Goal: Complete application form

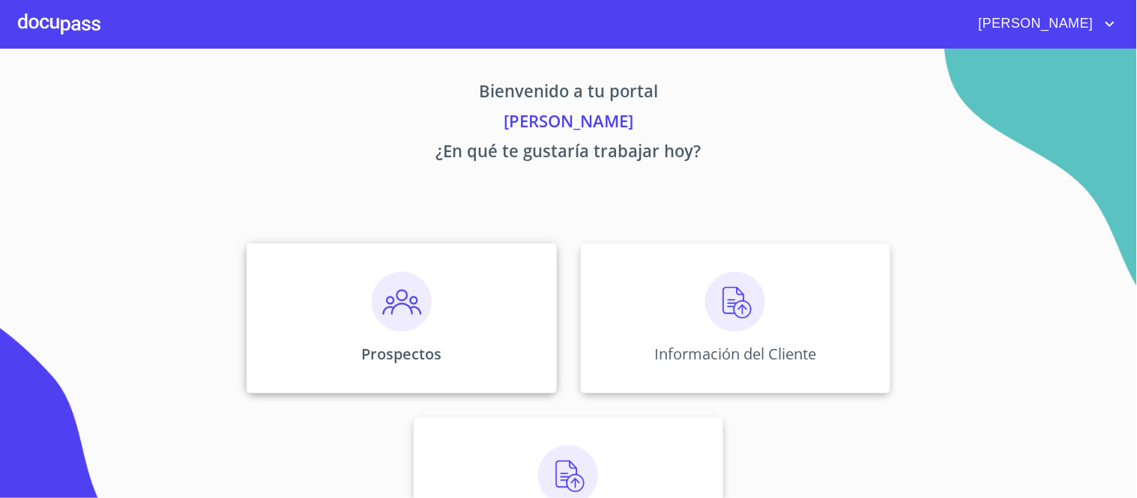
click at [378, 315] on img at bounding box center [402, 302] width 60 height 60
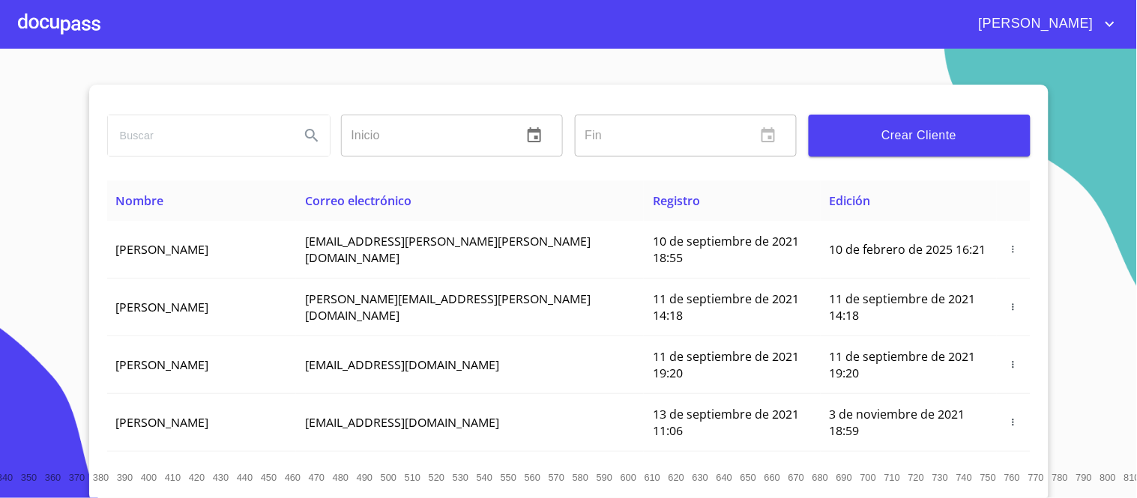
click at [910, 124] on button "Crear Cliente" at bounding box center [920, 136] width 222 height 42
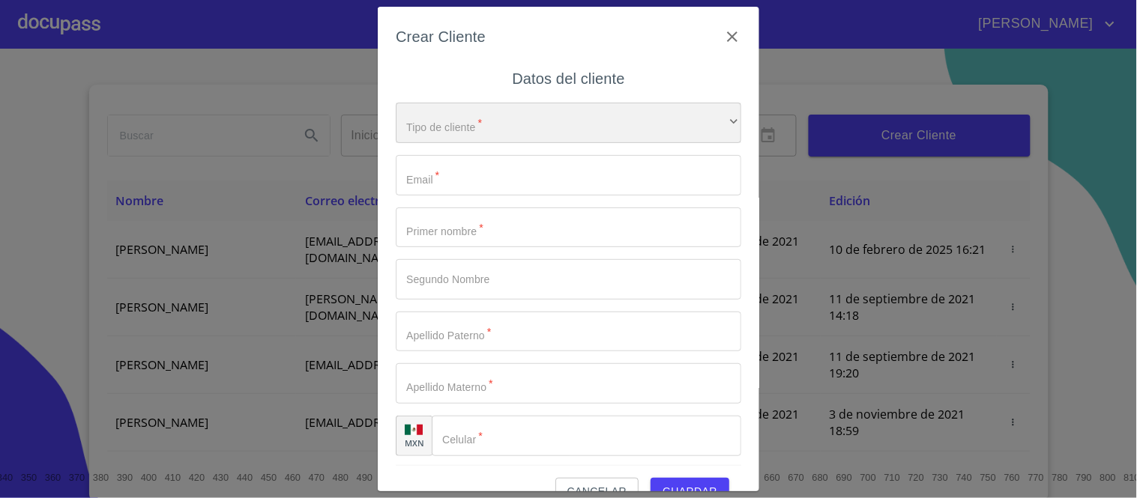
click at [703, 121] on div "​" at bounding box center [568, 123] width 345 height 40
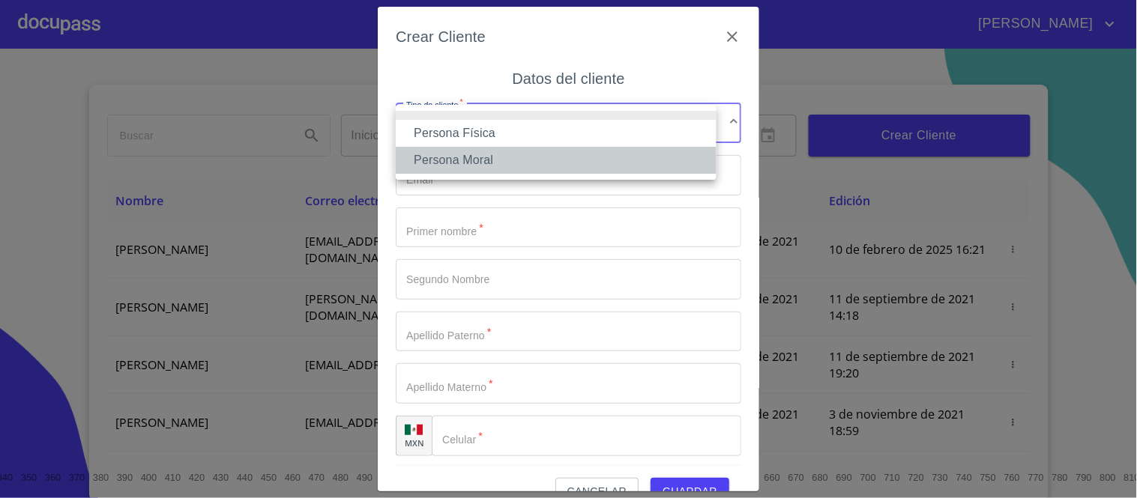
click at [481, 163] on li "Persona Moral" at bounding box center [556, 160] width 321 height 27
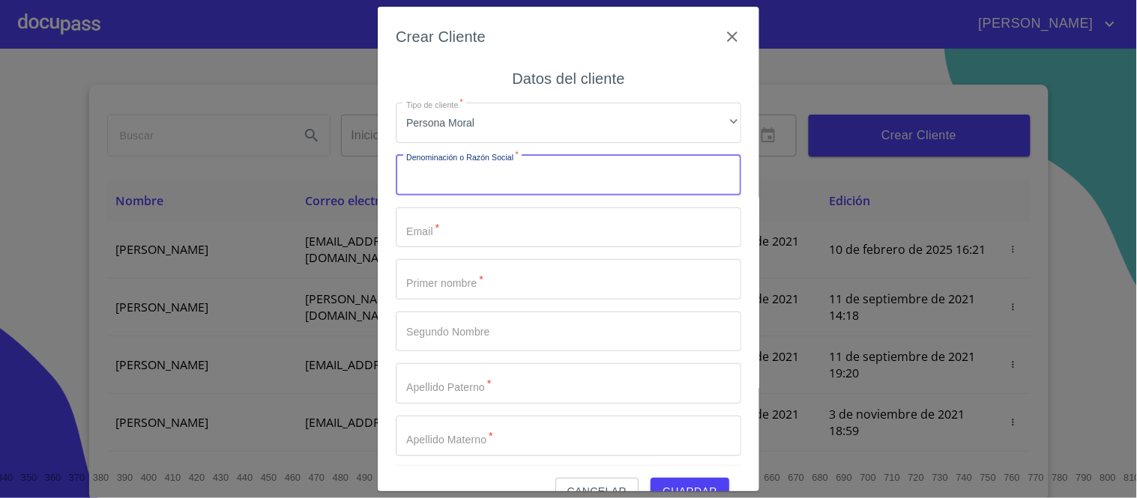
click at [429, 176] on input "Tipo de cliente   *" at bounding box center [568, 175] width 345 height 40
type input "MAGPI ASESORES EN SEGURIDAD SA DE CV"
click at [433, 235] on input "Tipo de cliente   *" at bounding box center [568, 228] width 345 height 40
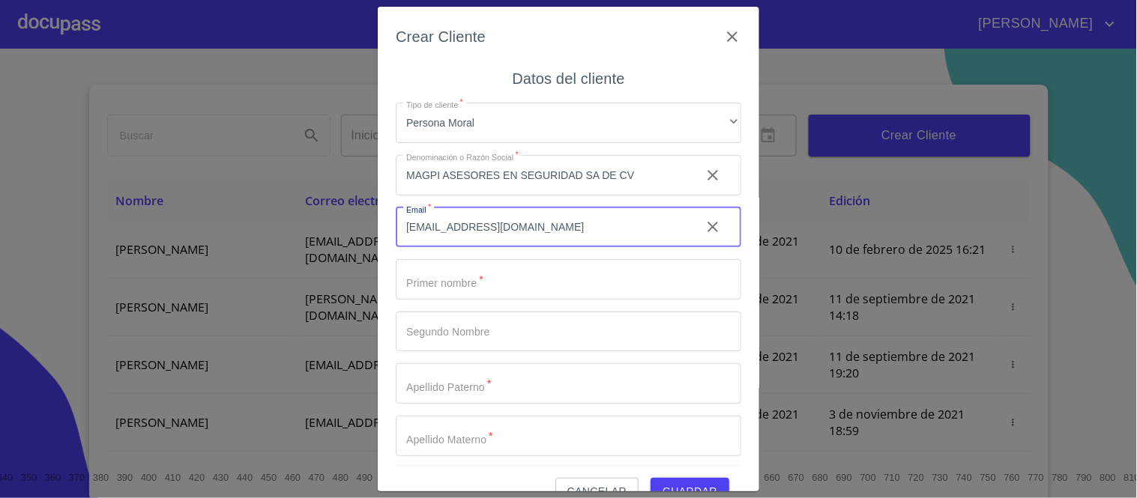
type input "[EMAIL_ADDRESS][DOMAIN_NAME]"
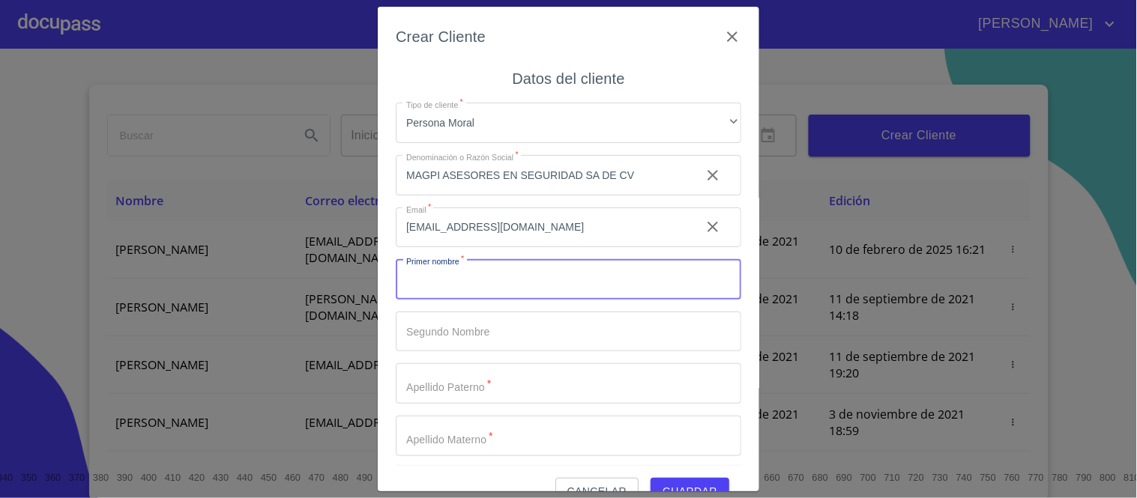
click at [448, 279] on input "Tipo de cliente   *" at bounding box center [568, 279] width 345 height 40
type input "FRANCISCO"
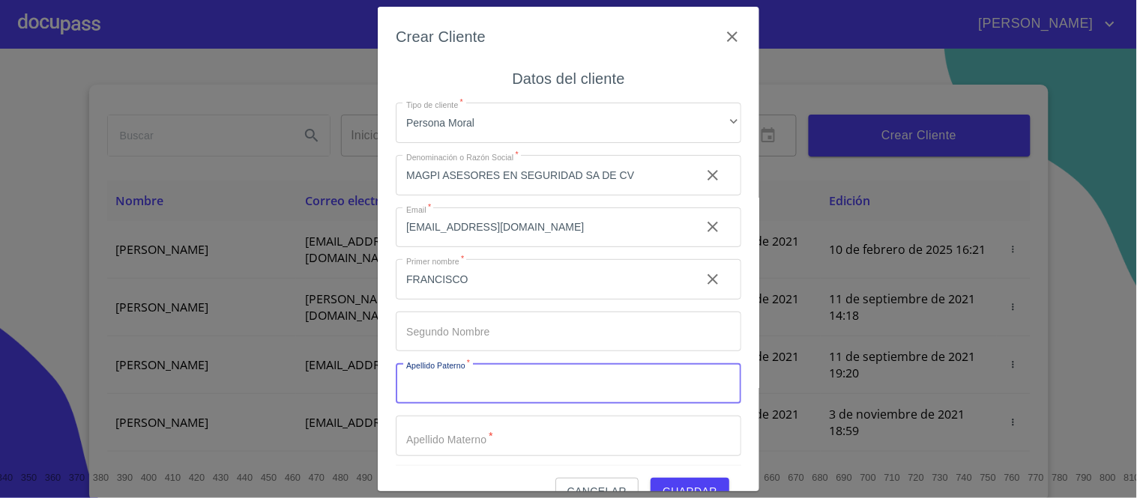
click at [432, 382] on input "Tipo de cliente   *" at bounding box center [568, 383] width 345 height 40
type input "MAGAÑA"
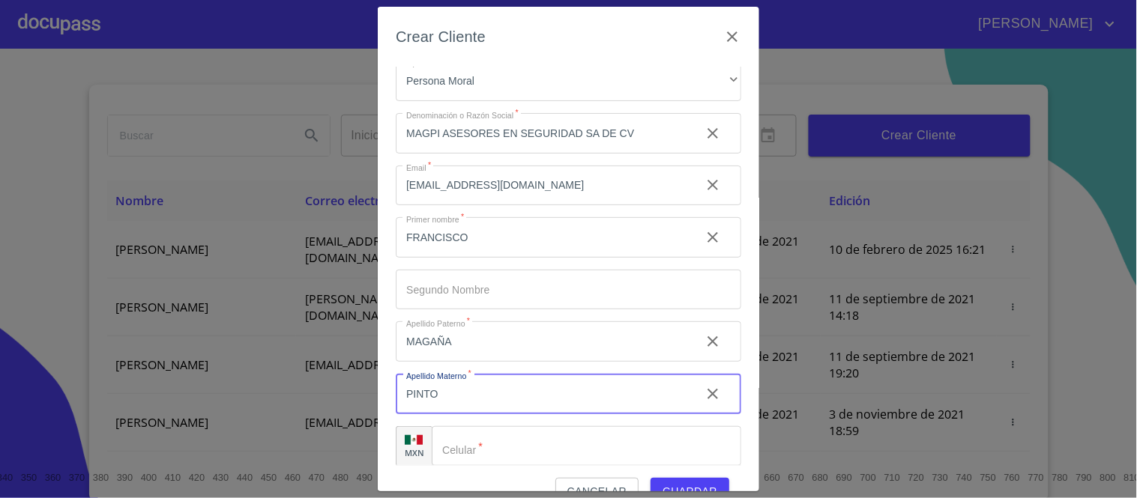
scroll to position [54, 0]
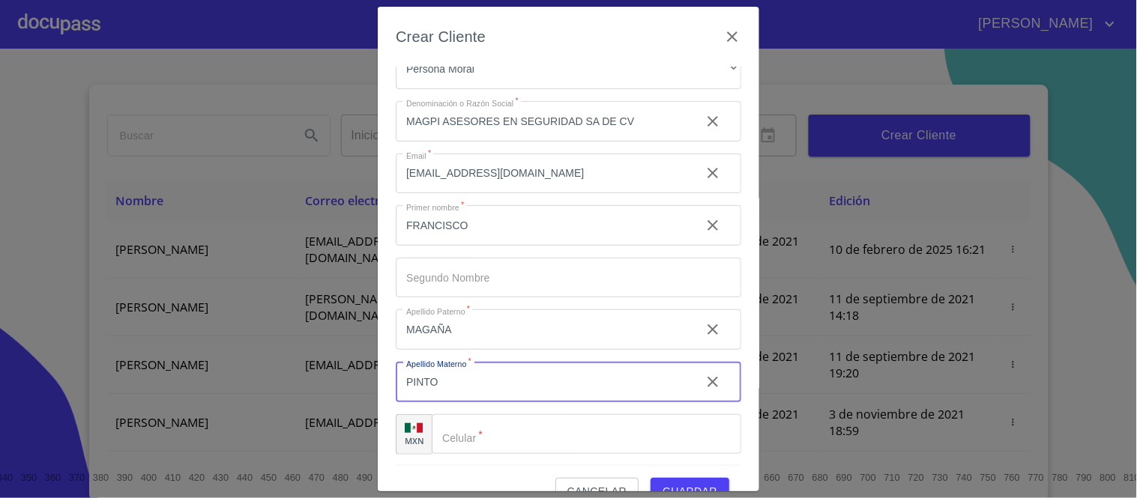
type input "PINTO"
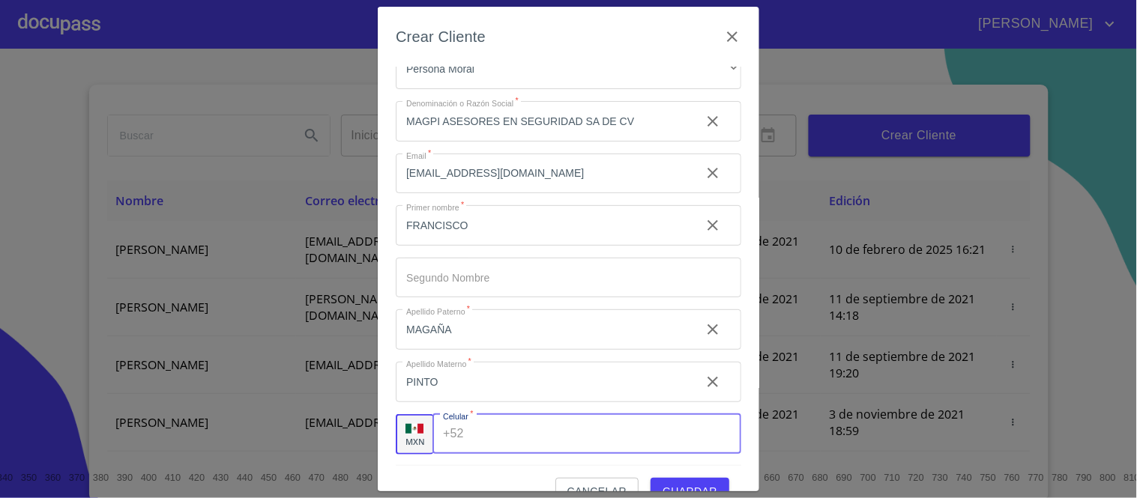
click at [459, 437] on div "+52 ​" at bounding box center [586, 434] width 309 height 40
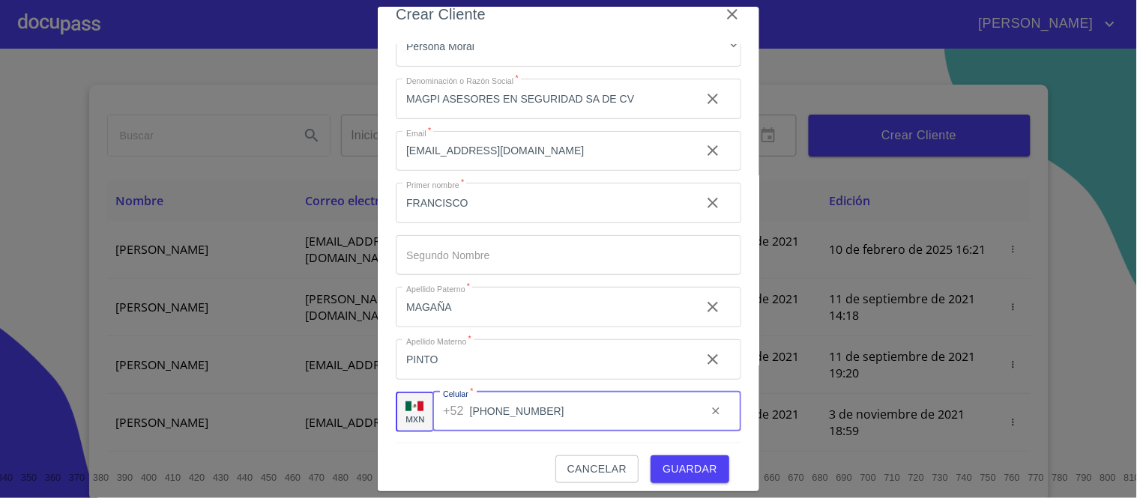
scroll to position [32, 0]
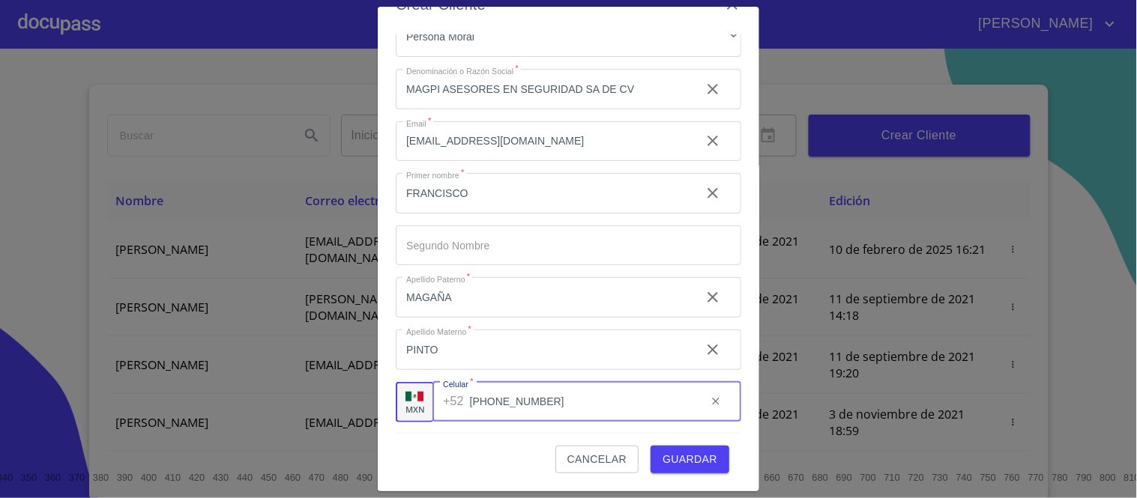
type input "[PHONE_NUMBER]"
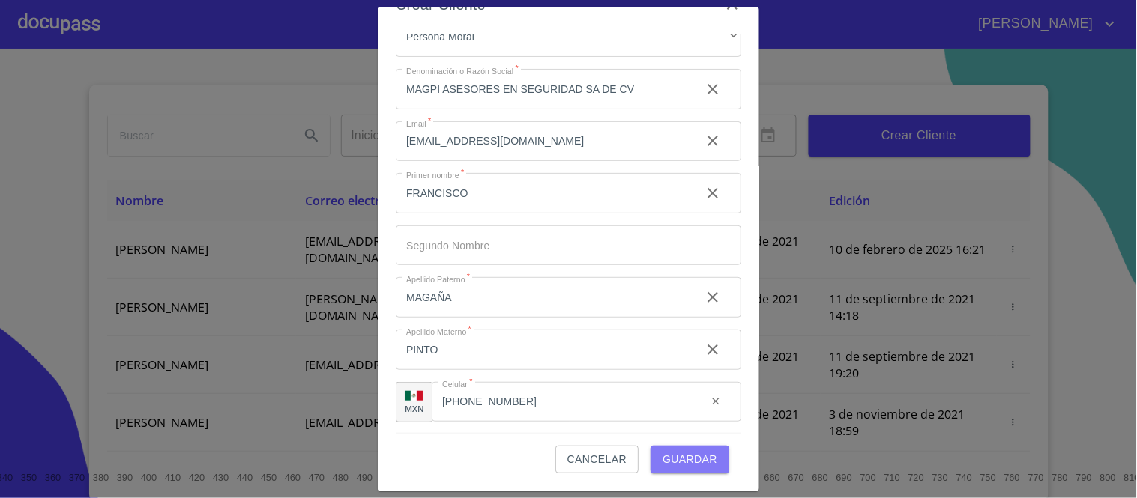
click at [683, 456] on span "Guardar" at bounding box center [689, 459] width 55 height 19
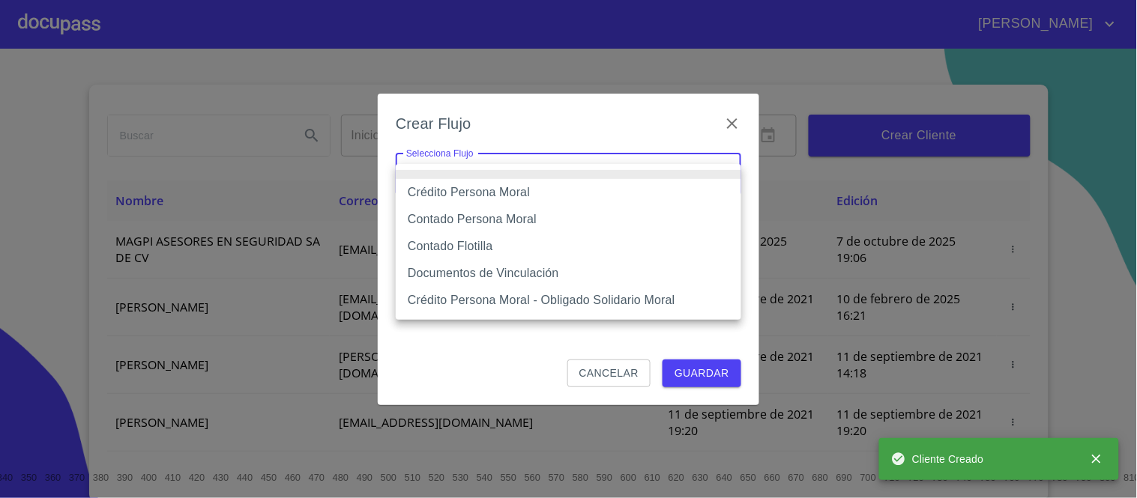
click at [721, 170] on body "[PERSON_NAME] ​ Fin ​ Crear Cliente Nombre Correo electrónico Registro Edición …" at bounding box center [568, 249] width 1137 height 498
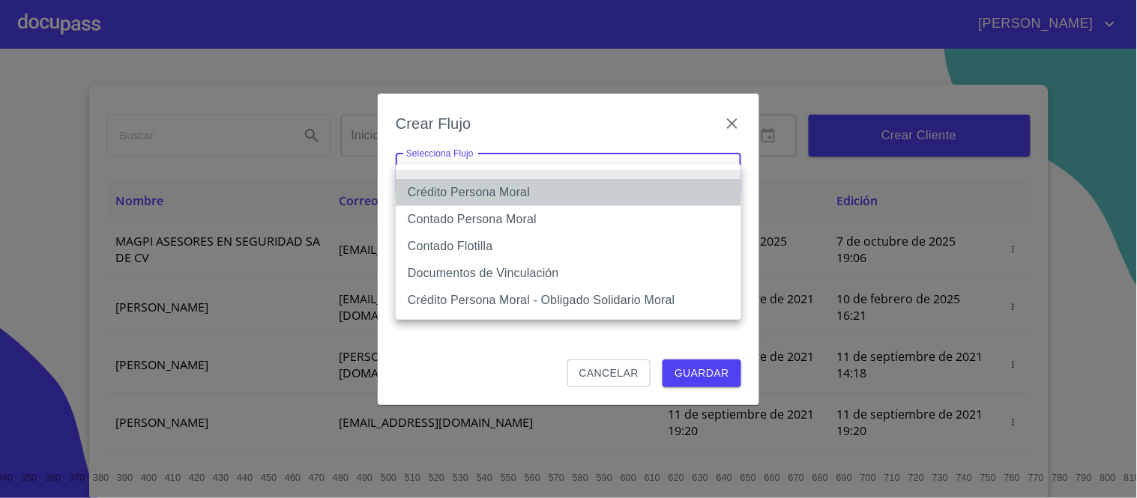
click at [489, 191] on li "Crédito Persona Moral" at bounding box center [568, 192] width 345 height 27
type input "614ae8207e49d67341f8d0cd"
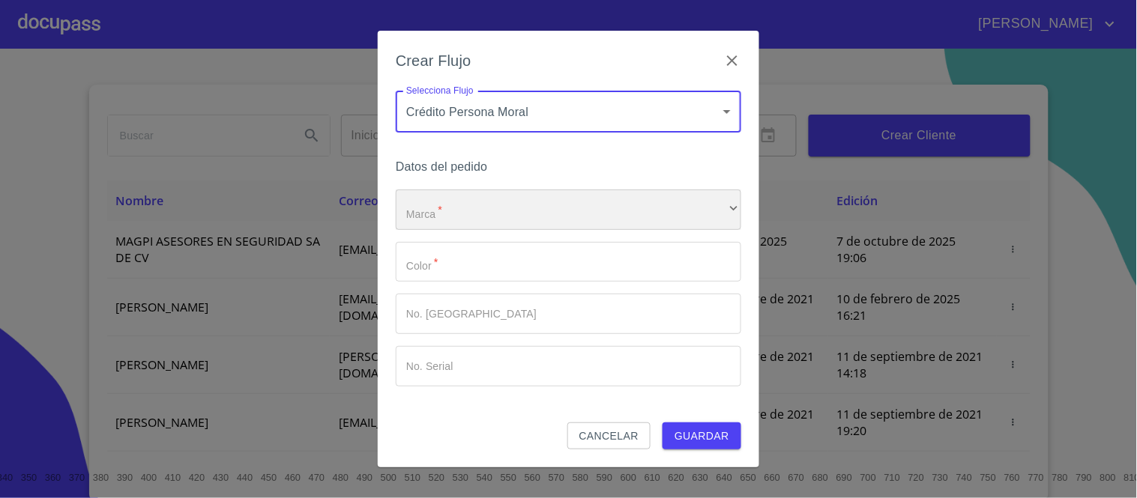
click at [444, 208] on div "​" at bounding box center [568, 210] width 345 height 40
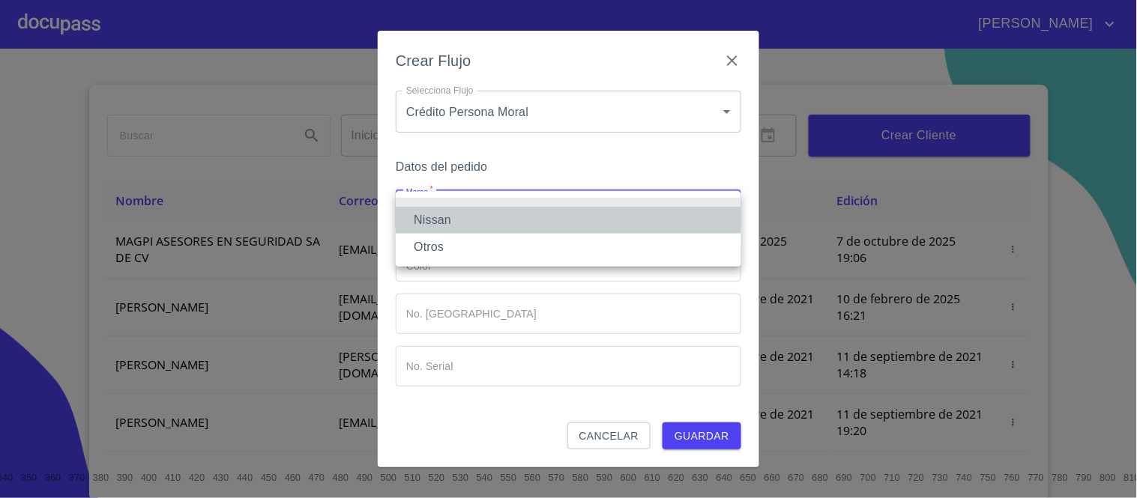
click at [438, 219] on li "Nissan" at bounding box center [568, 220] width 345 height 27
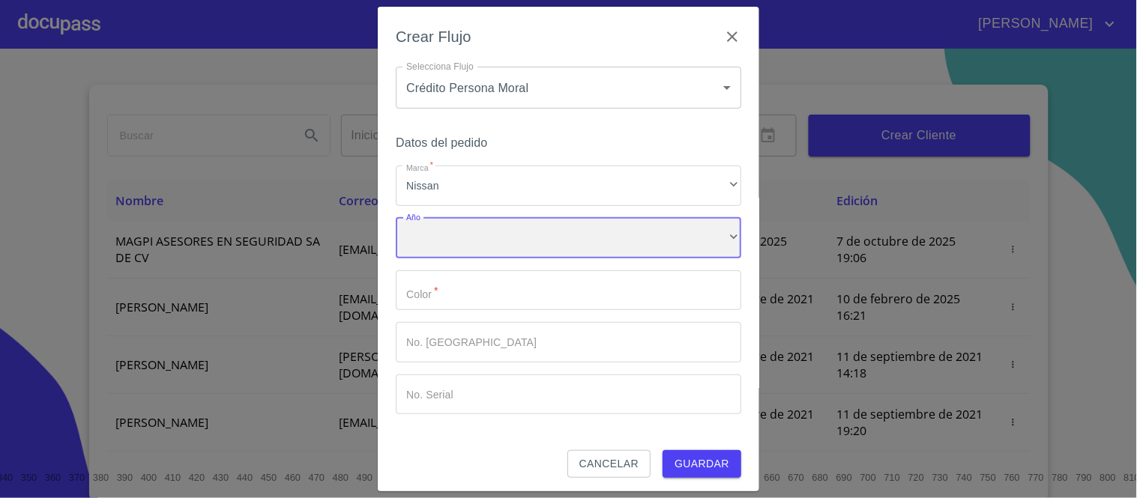
click at [435, 236] on div "​" at bounding box center [568, 238] width 345 height 40
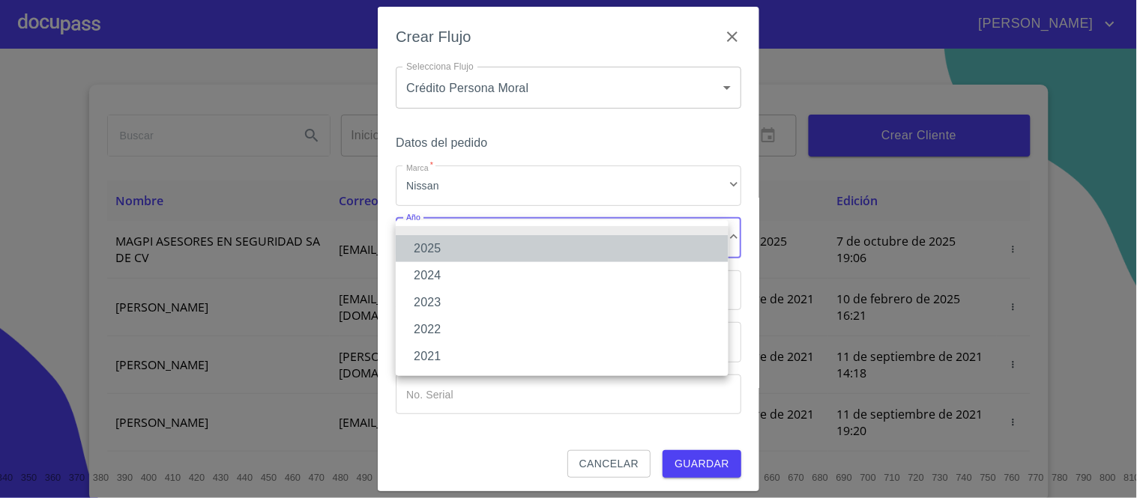
click at [428, 248] on li "2025" at bounding box center [562, 248] width 333 height 27
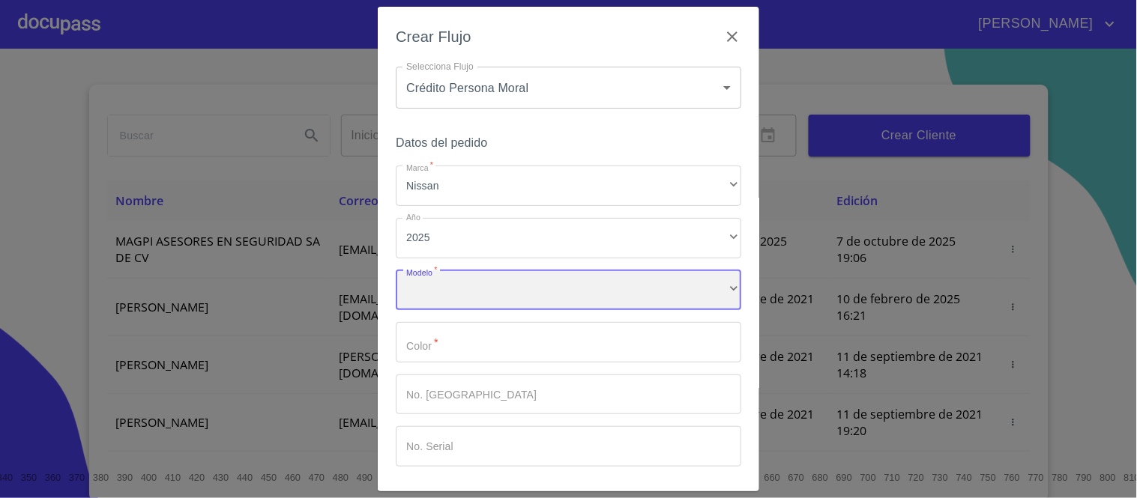
click at [435, 295] on div "​" at bounding box center [568, 291] width 345 height 40
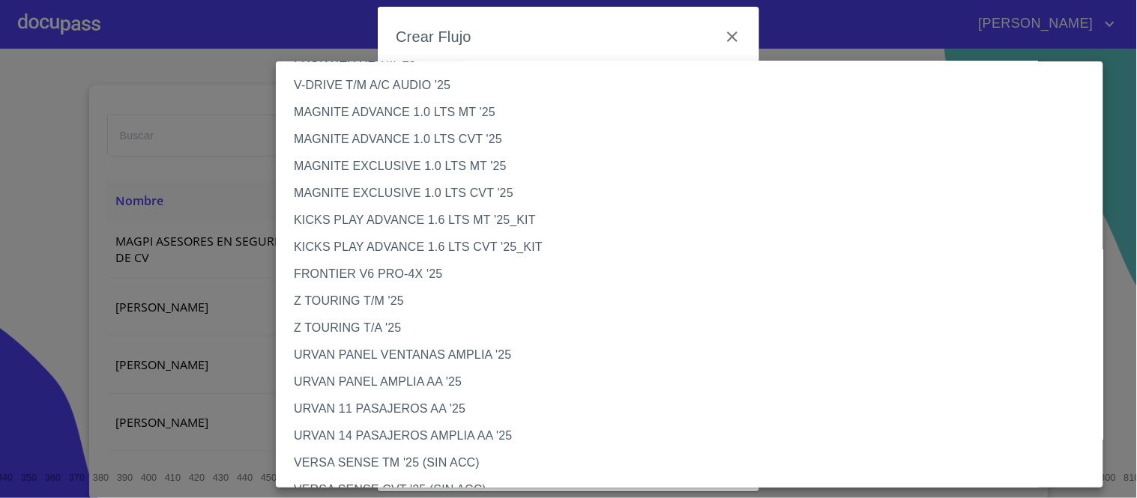
scroll to position [130, 0]
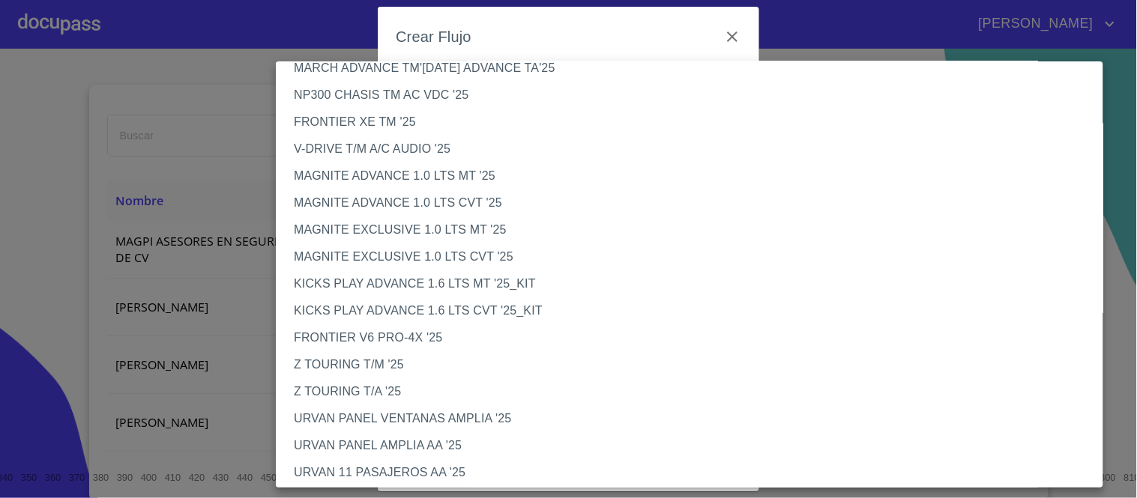
click at [392, 121] on li "FRONTIER XE TM '25" at bounding box center [696, 122] width 840 height 27
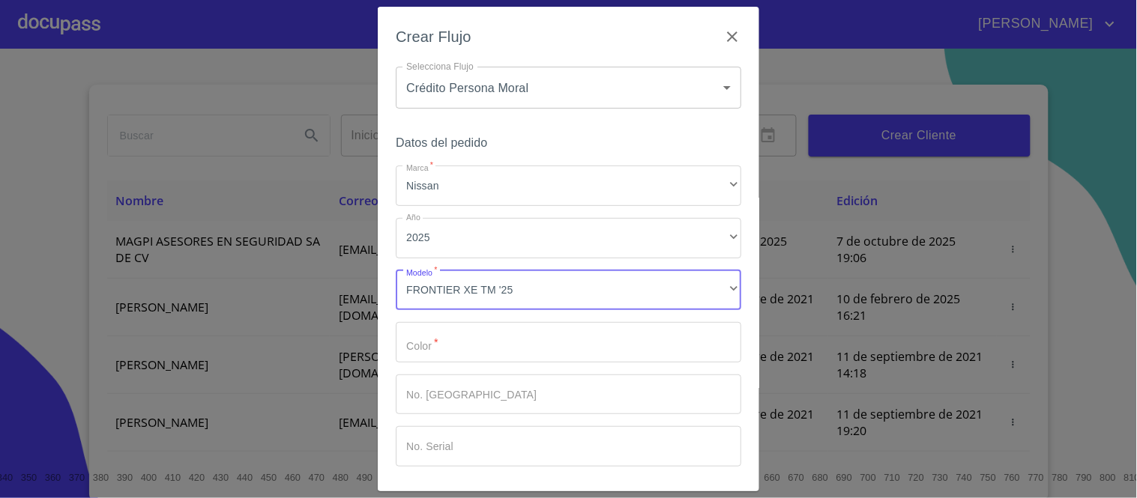
click at [455, 350] on input "Marca   *" at bounding box center [568, 342] width 345 height 40
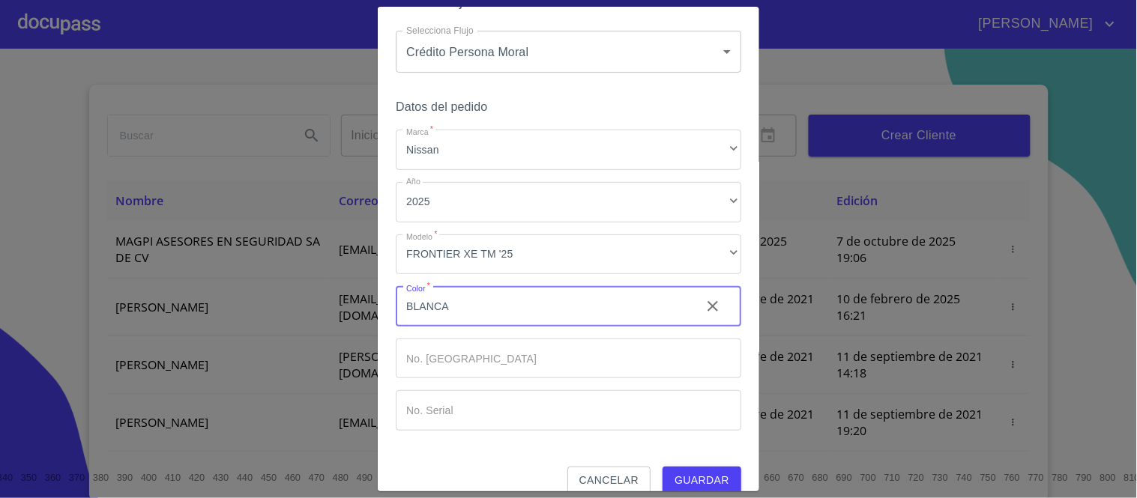
scroll to position [55, 0]
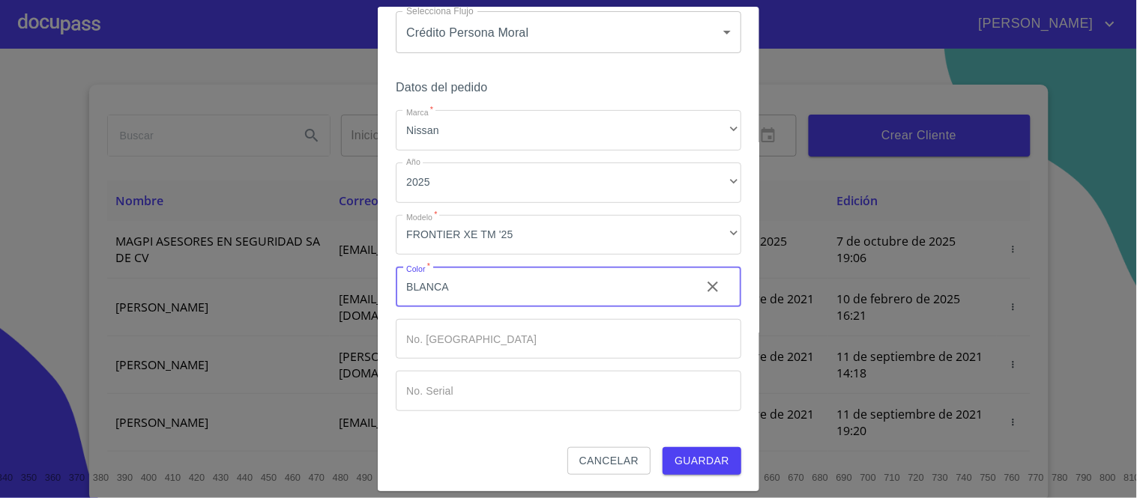
type input "BLANCA"
click at [674, 462] on span "Guardar" at bounding box center [701, 461] width 55 height 19
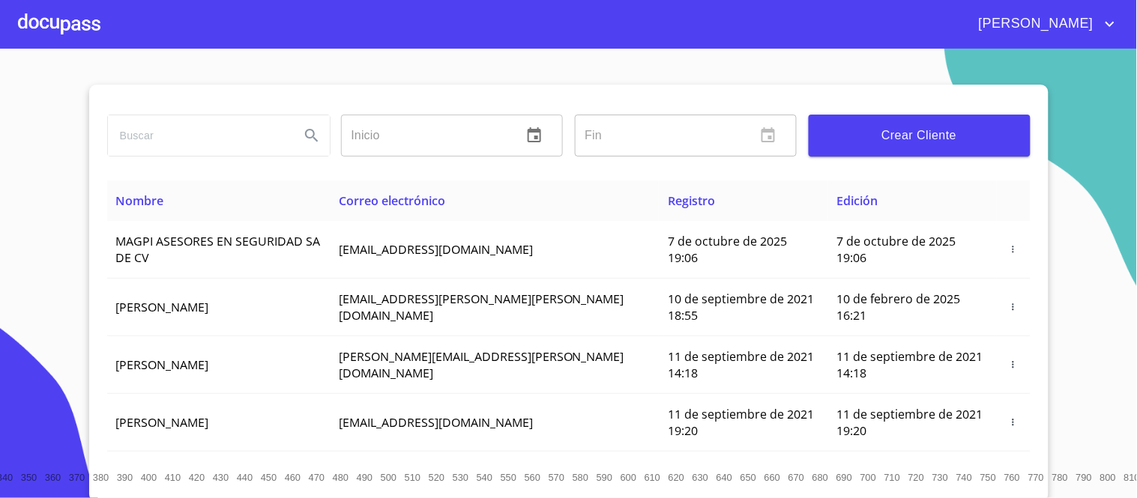
click at [80, 17] on div at bounding box center [59, 24] width 82 height 48
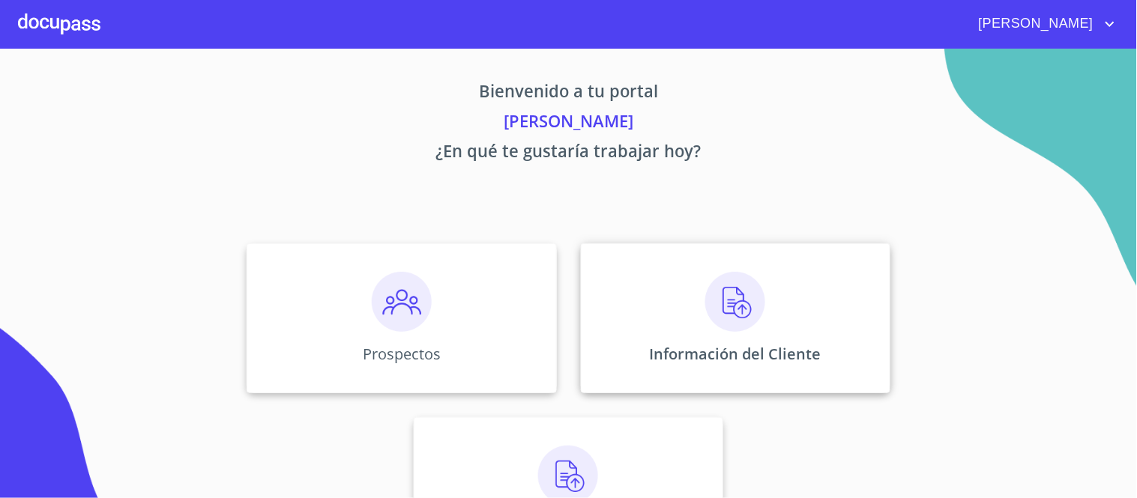
click at [735, 300] on img at bounding box center [735, 302] width 60 height 60
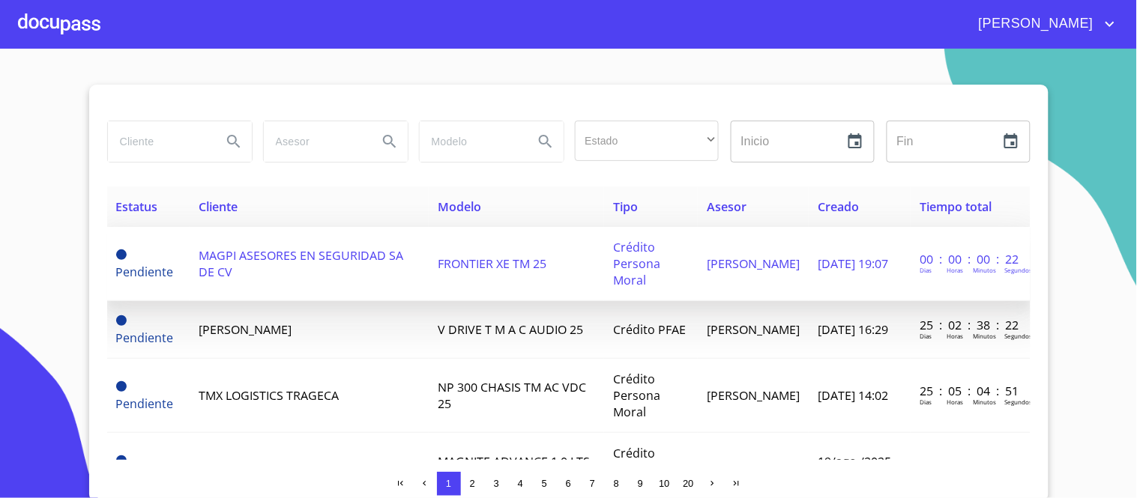
click at [486, 265] on span "FRONTIER XE TM 25" at bounding box center [492, 264] width 109 height 16
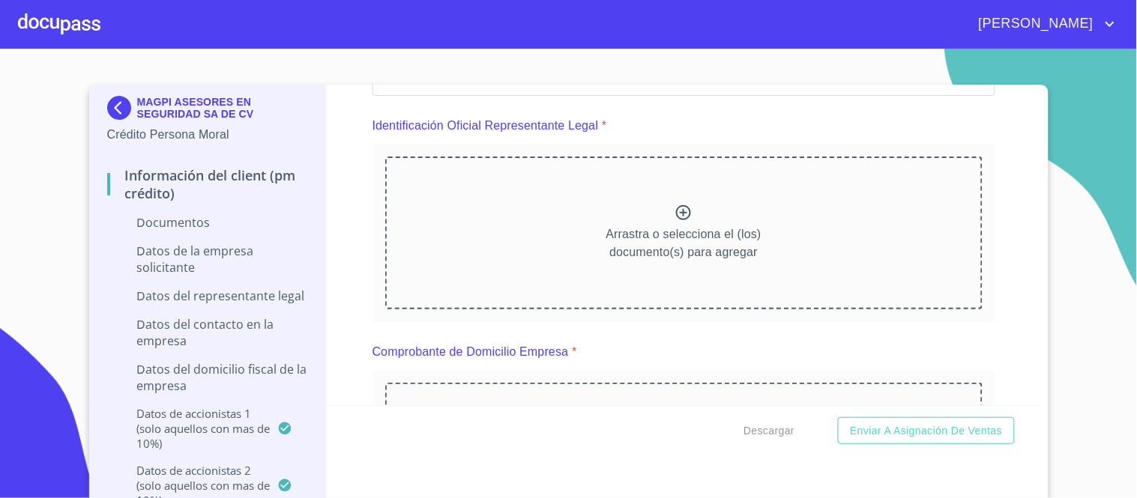
scroll to position [83, 0]
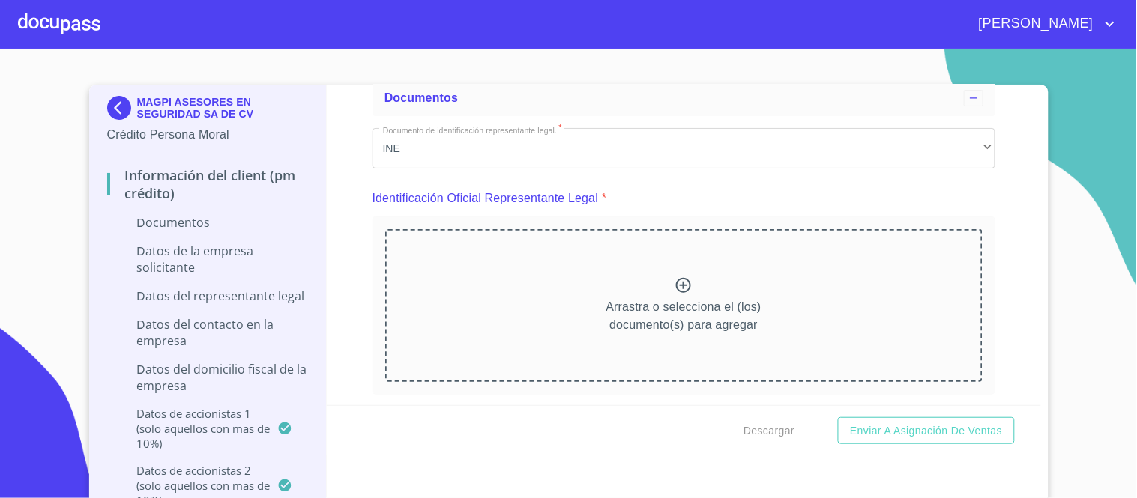
click at [676, 285] on icon at bounding box center [683, 285] width 15 height 15
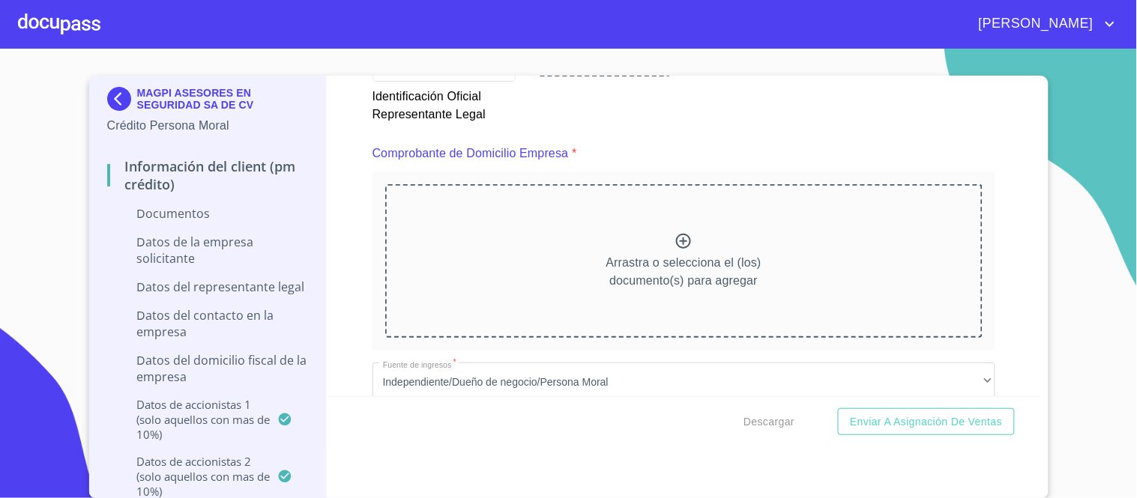
scroll to position [732, 0]
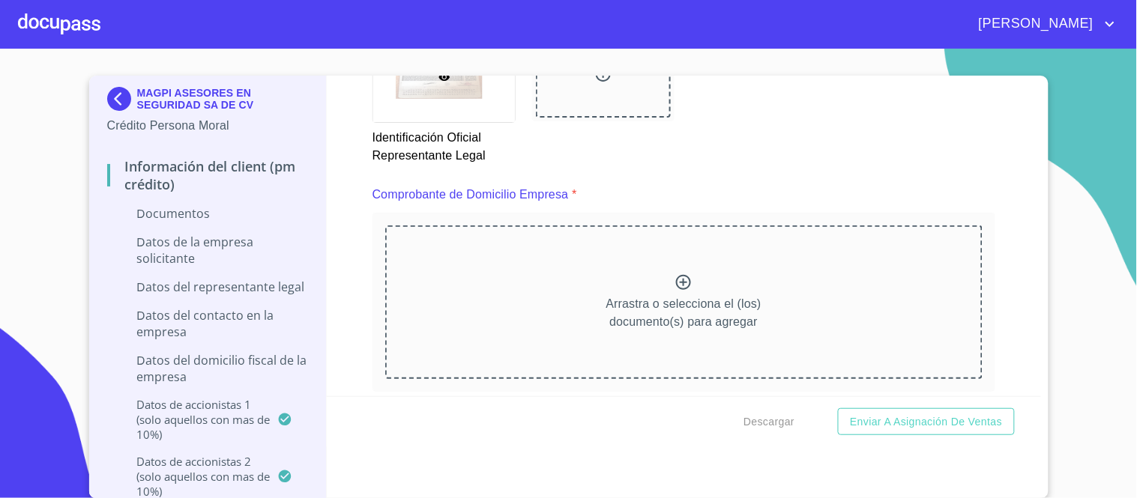
click at [676, 278] on icon at bounding box center [683, 282] width 15 height 15
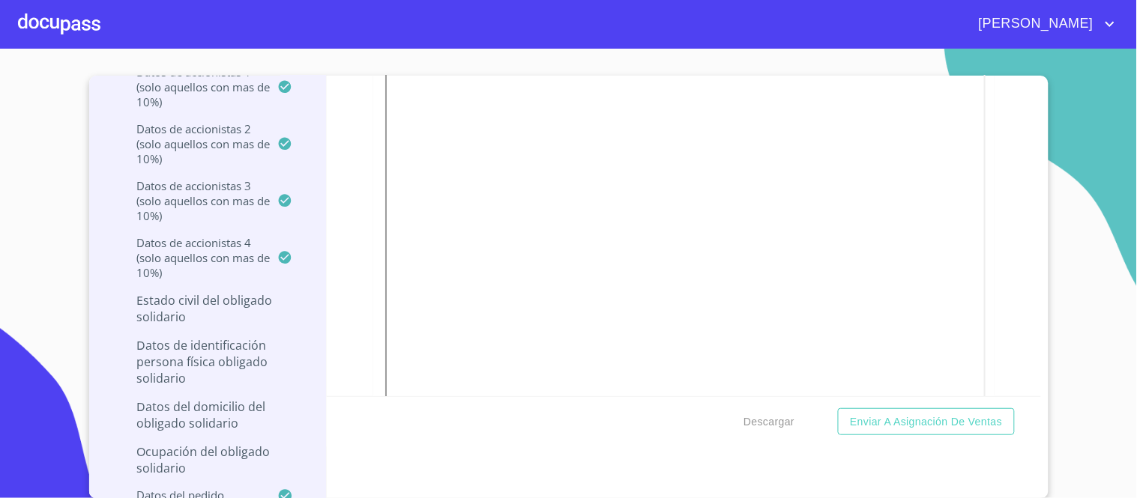
scroll to position [832, 0]
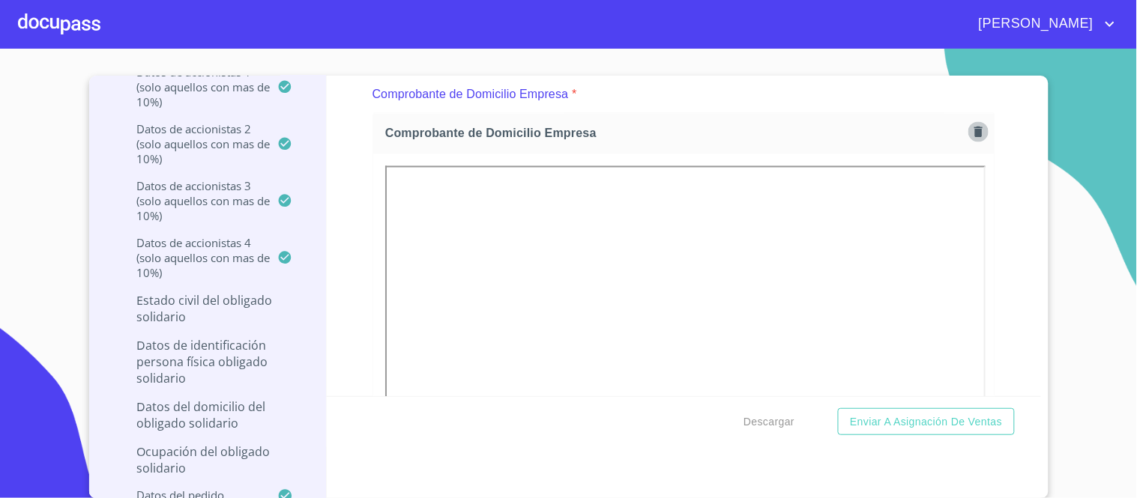
click at [971, 126] on icon "button" at bounding box center [978, 131] width 14 height 14
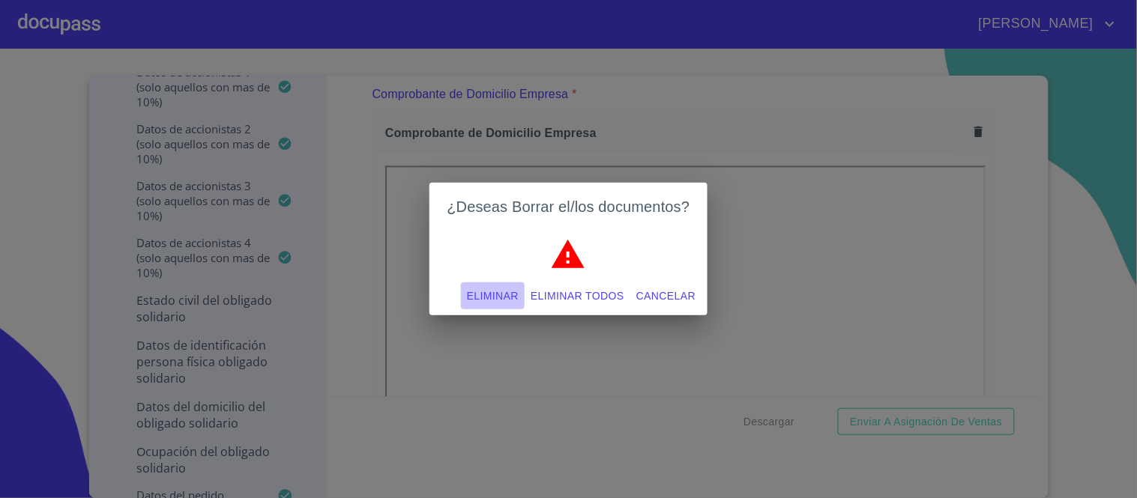
click at [483, 292] on span "Eliminar" at bounding box center [493, 296] width 52 height 19
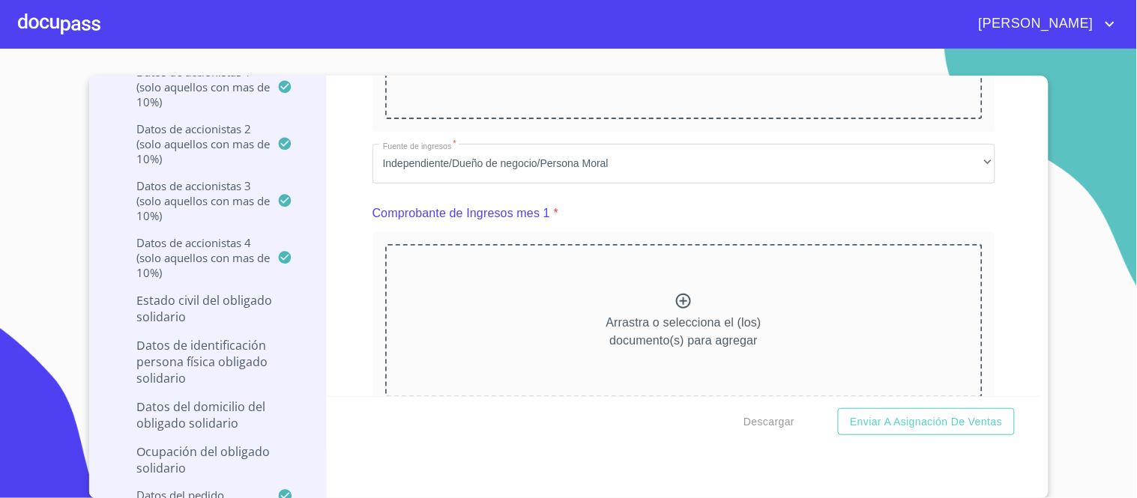
scroll to position [999, 0]
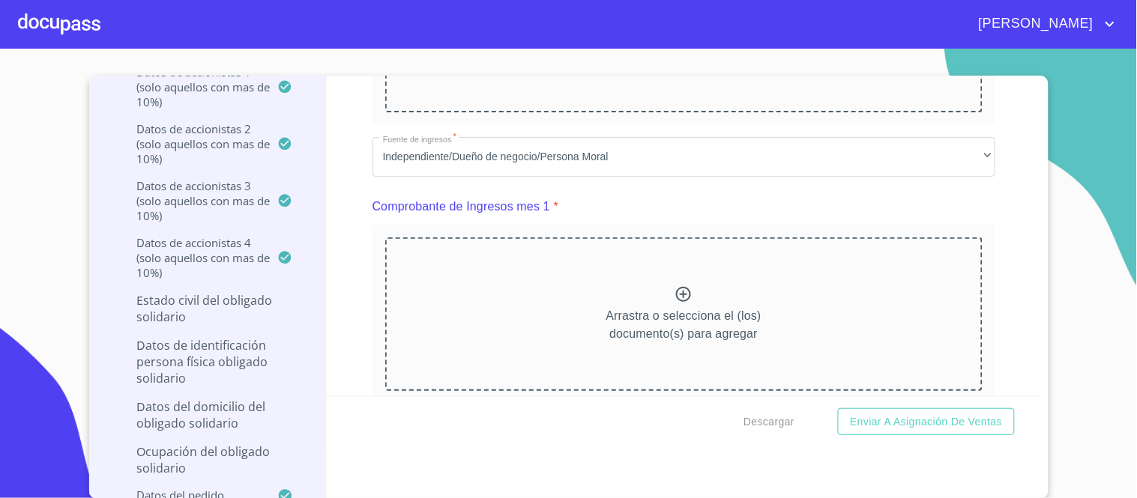
click at [674, 297] on icon at bounding box center [683, 294] width 18 height 18
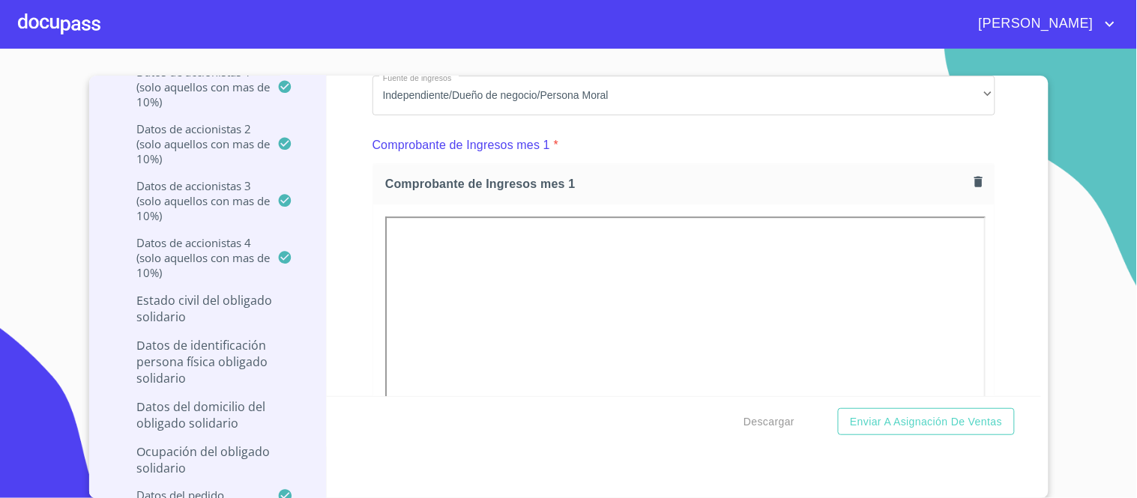
scroll to position [1082, 0]
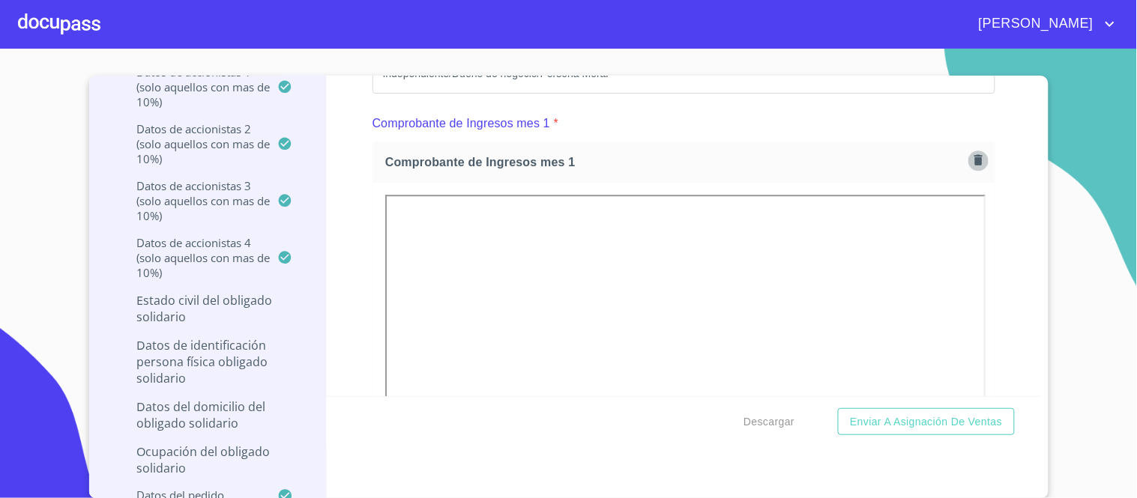
click at [974, 155] on icon "button" at bounding box center [978, 160] width 8 height 10
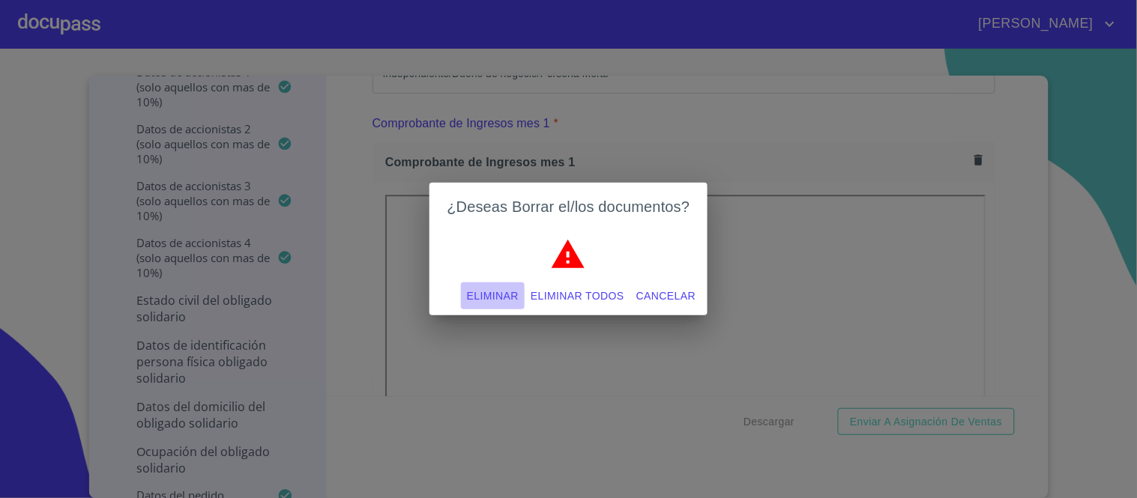
click at [502, 296] on span "Eliminar" at bounding box center [493, 296] width 52 height 19
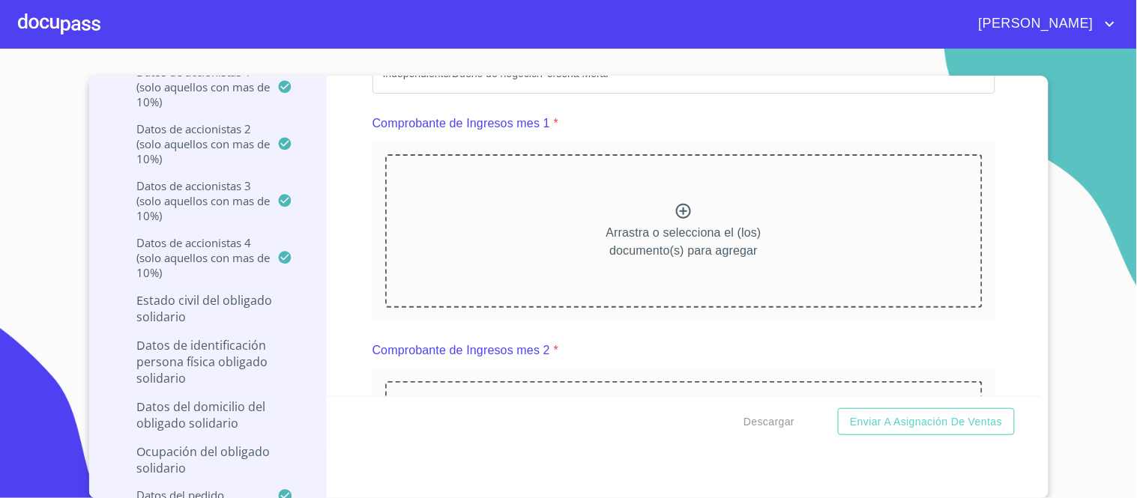
click at [674, 206] on icon at bounding box center [683, 211] width 18 height 18
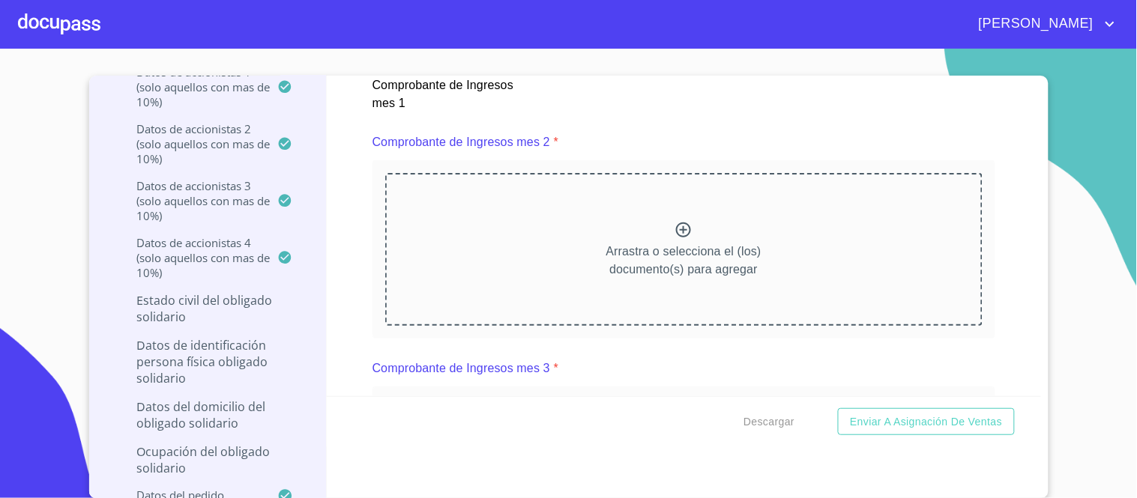
scroll to position [1725, 0]
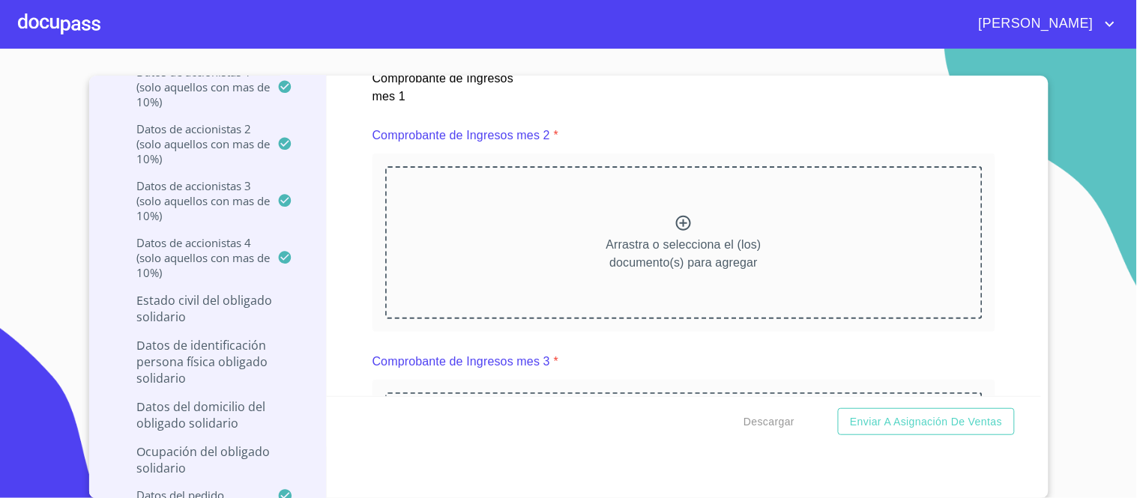
click at [674, 225] on icon at bounding box center [683, 223] width 18 height 18
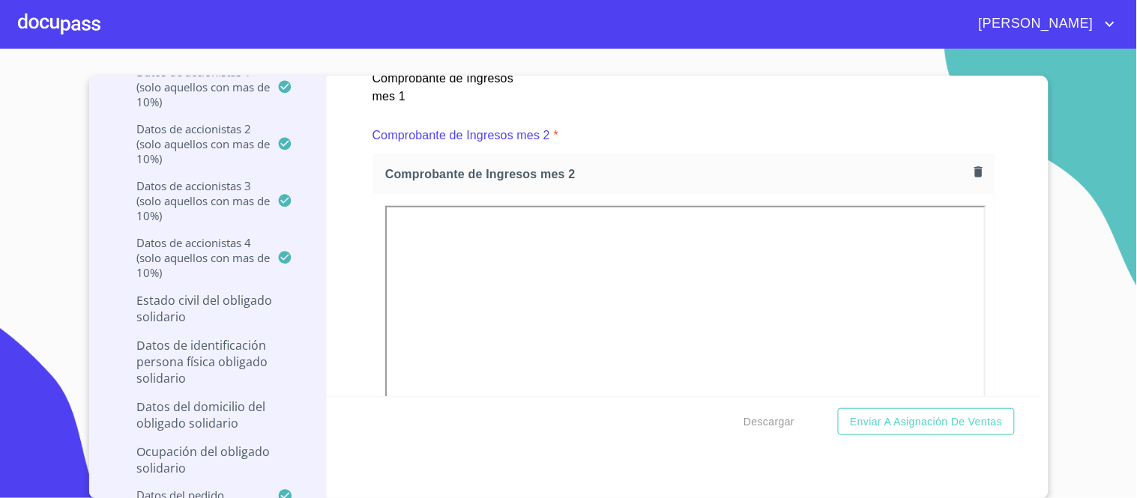
click at [971, 173] on icon "button" at bounding box center [978, 172] width 14 height 14
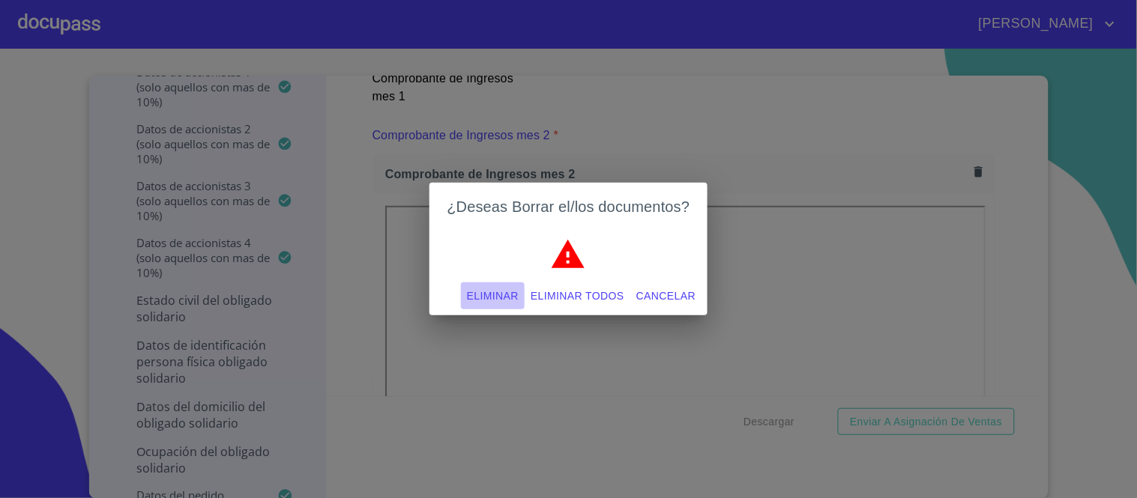
click at [499, 297] on span "Eliminar" at bounding box center [493, 296] width 52 height 19
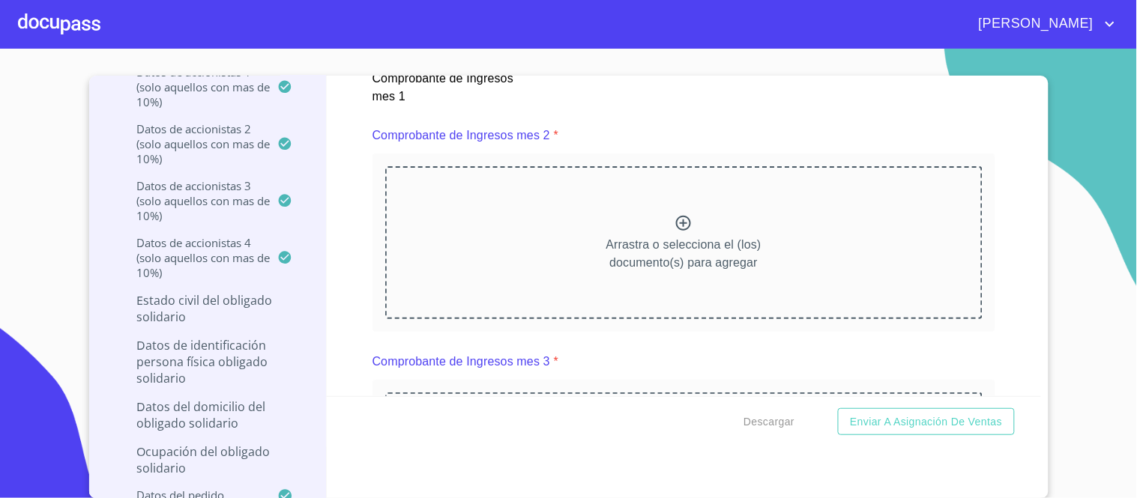
click at [674, 214] on icon at bounding box center [683, 223] width 18 height 18
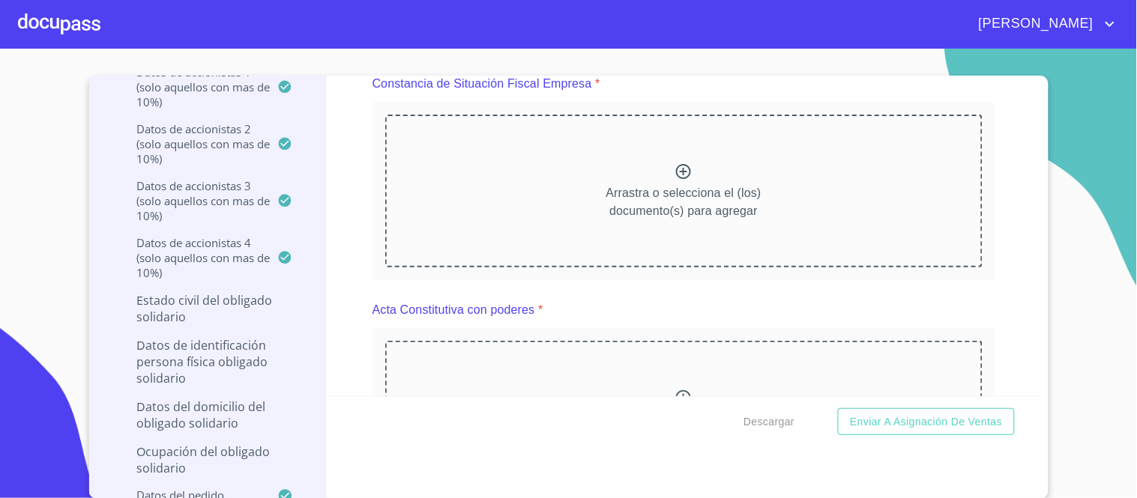
scroll to position [2619, 0]
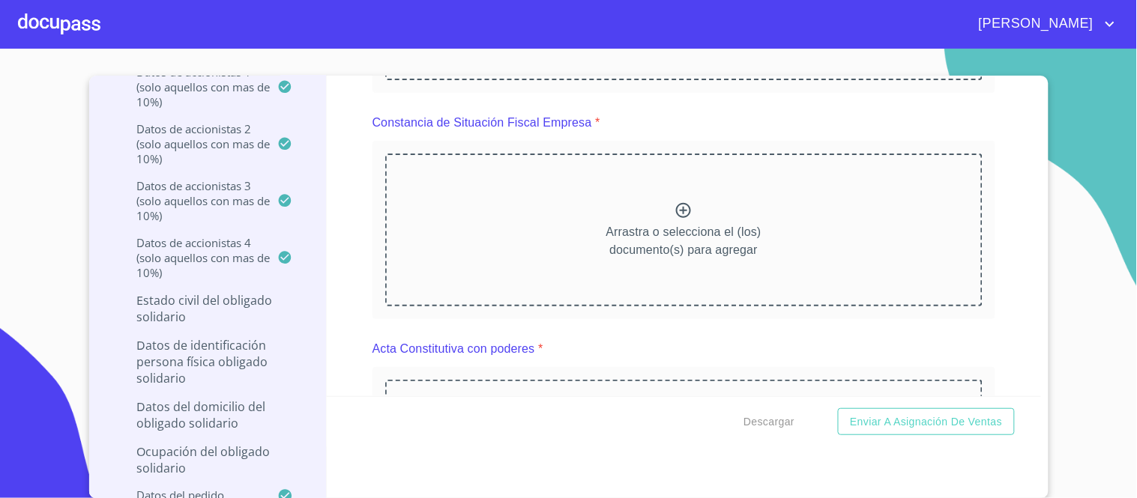
click at [676, 206] on icon at bounding box center [683, 210] width 15 height 15
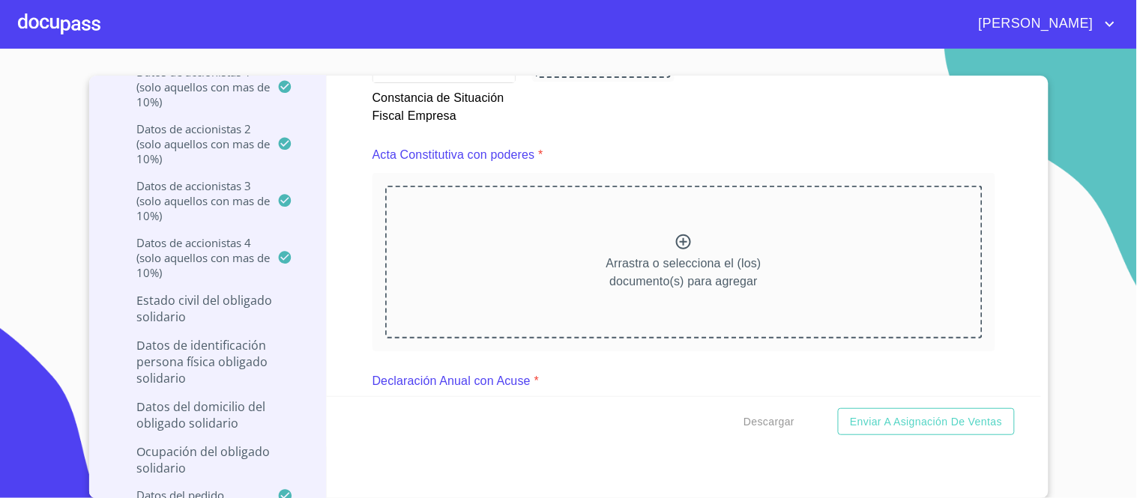
scroll to position [3203, 0]
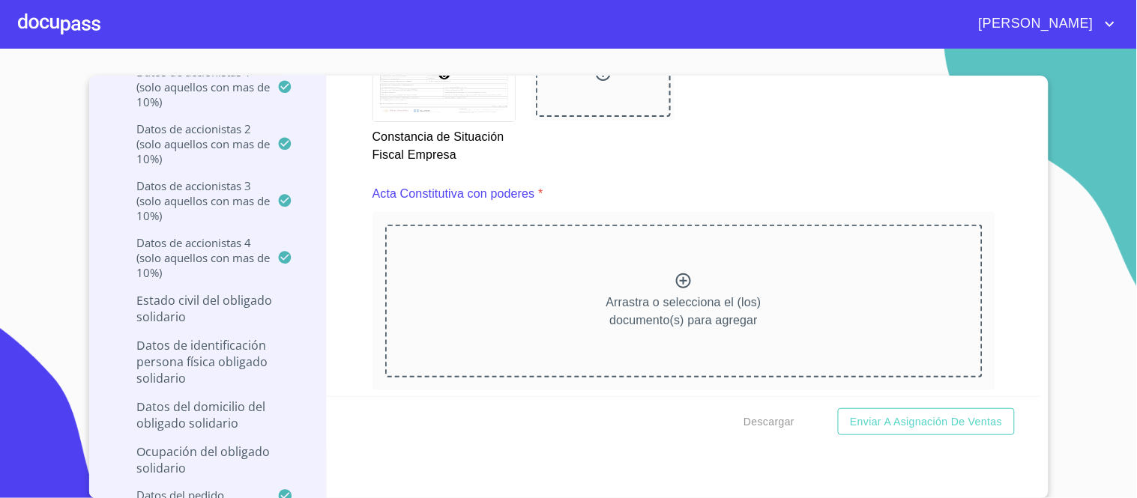
click at [674, 272] on icon at bounding box center [683, 281] width 18 height 18
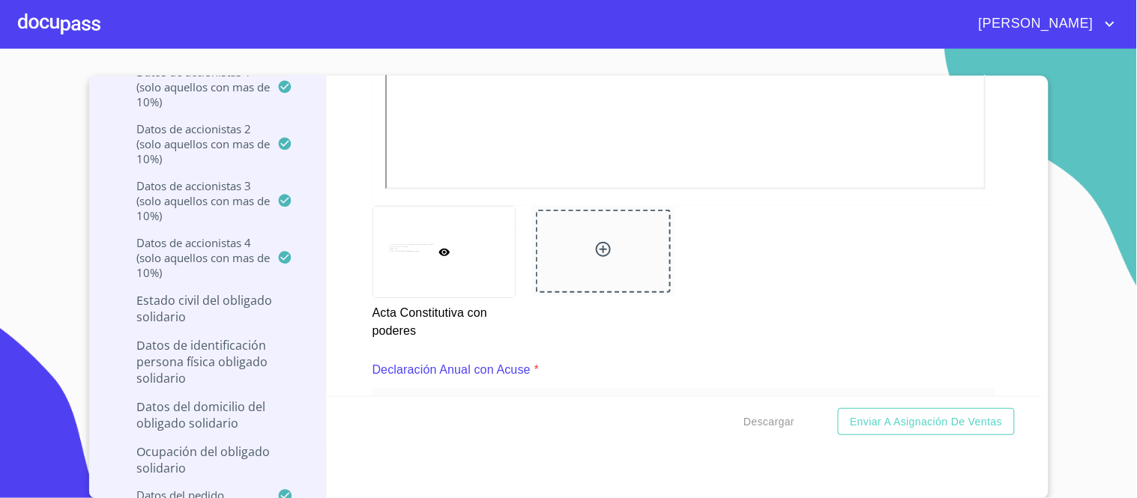
scroll to position [3722, 0]
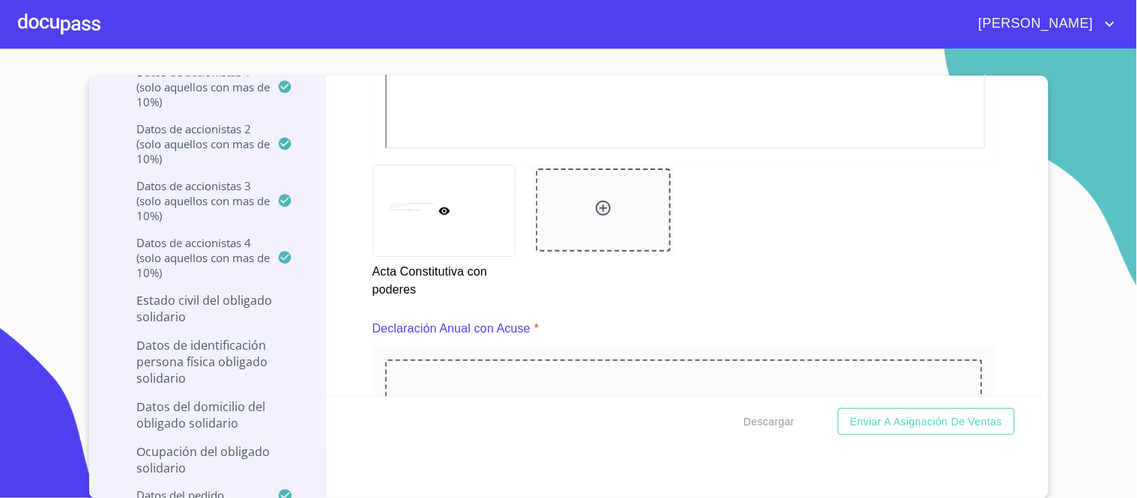
click at [594, 199] on icon at bounding box center [603, 208] width 18 height 18
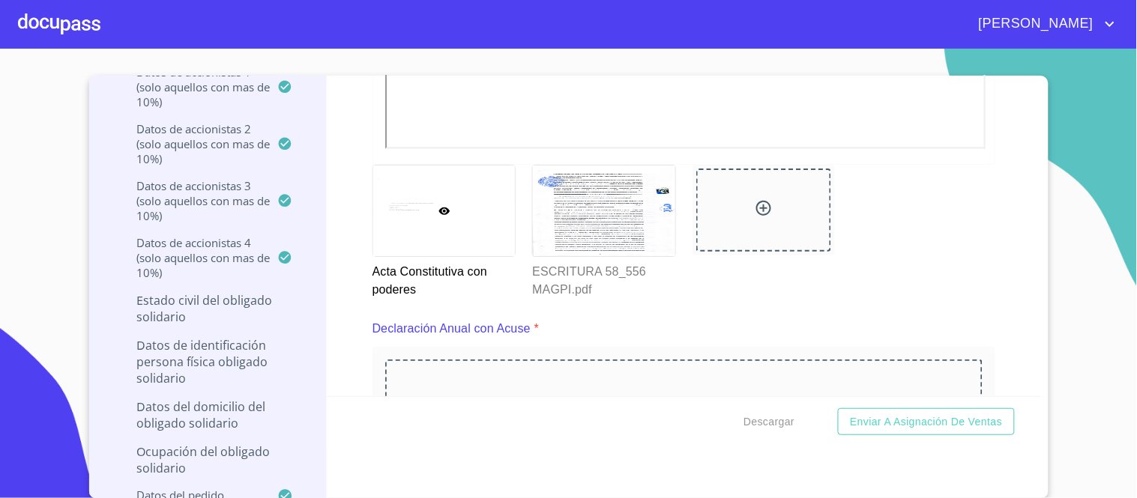
click at [755, 204] on icon at bounding box center [764, 208] width 18 height 18
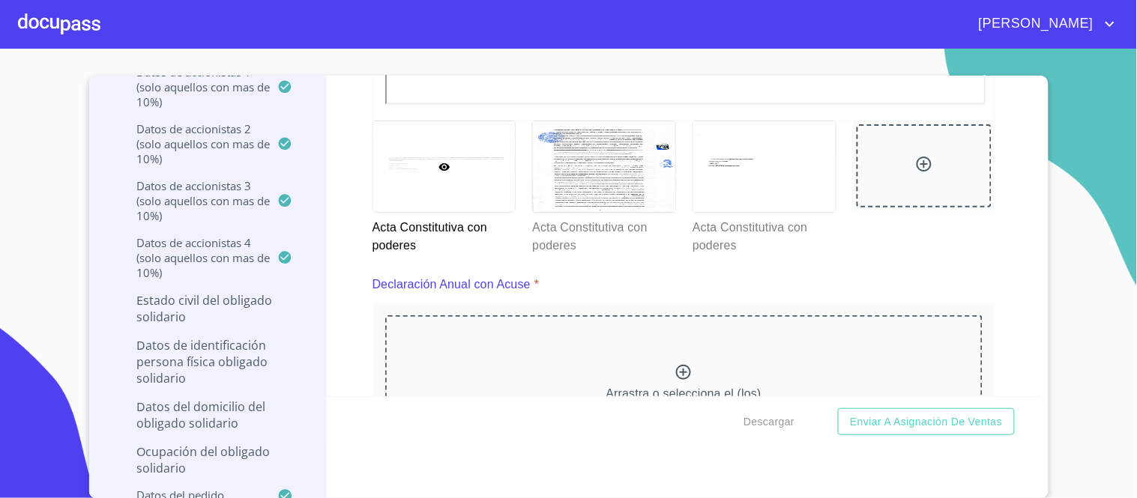
scroll to position [3805, 0]
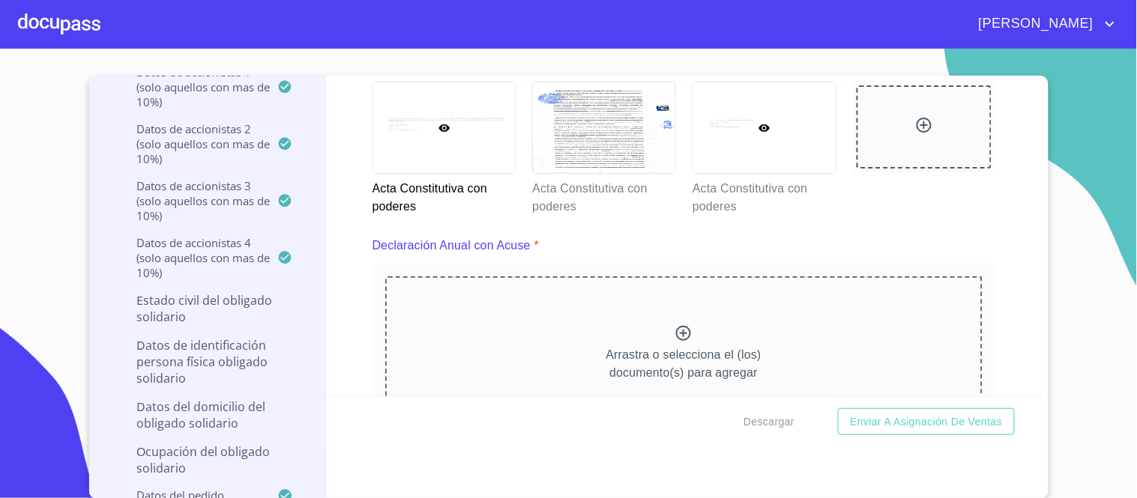
click at [758, 122] on icon at bounding box center [764, 128] width 12 height 12
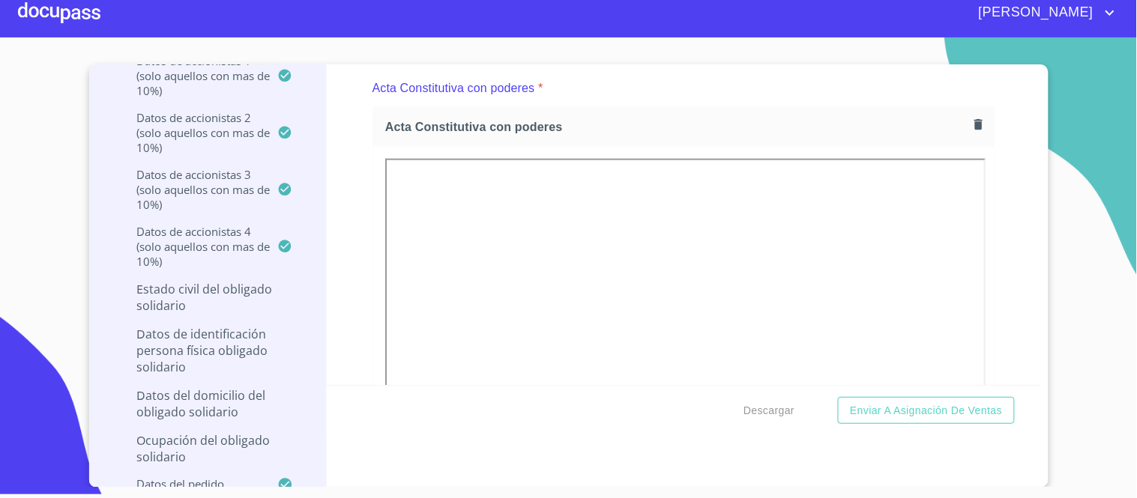
drag, startPoint x: 982, startPoint y: 273, endPoint x: 998, endPoint y: 295, distance: 26.8
click at [985, 276] on div "Información del Client (PM crédito) Documentos Documento de identificación repr…" at bounding box center [684, 224] width 714 height 321
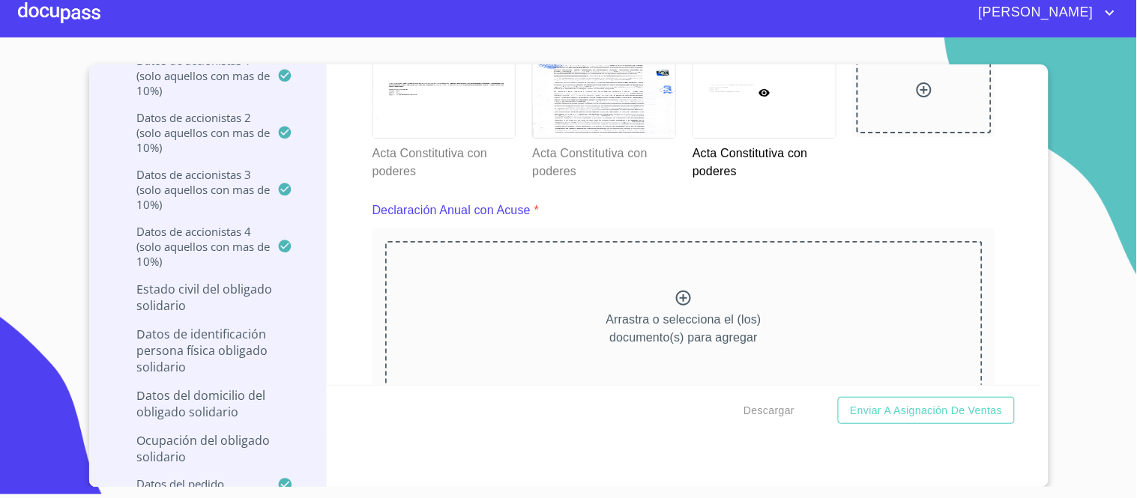
scroll to position [3814, 0]
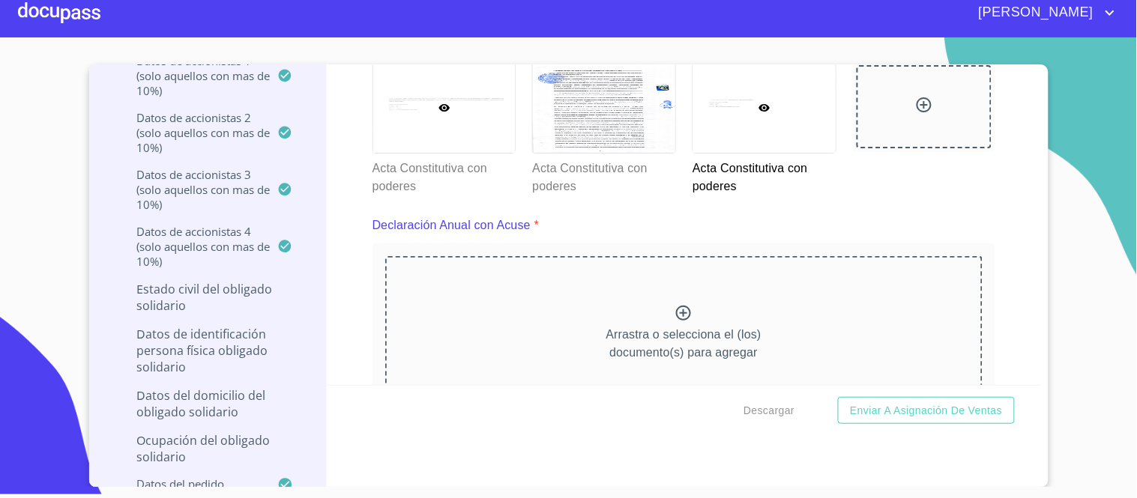
click at [423, 122] on div at bounding box center [444, 107] width 142 height 91
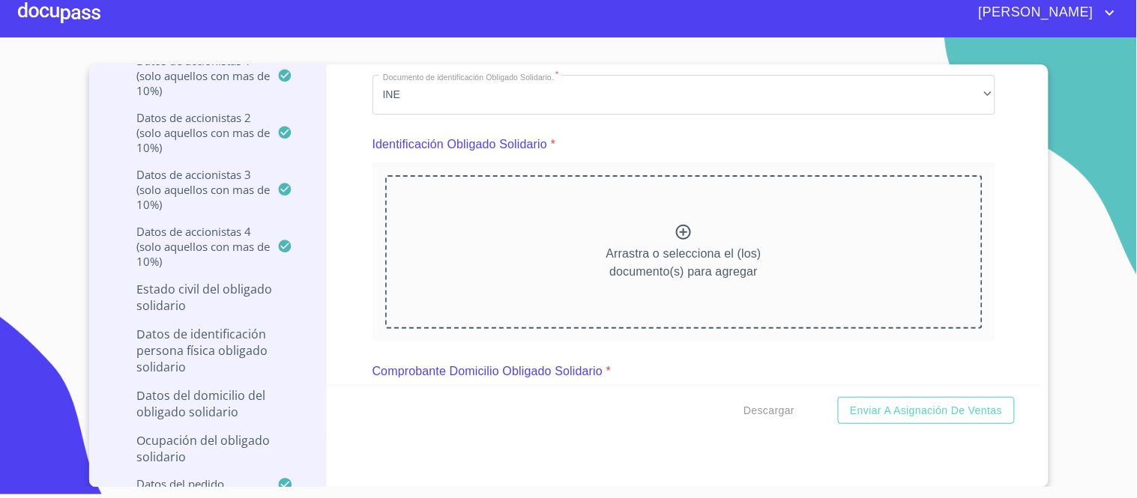
scroll to position [4145, 0]
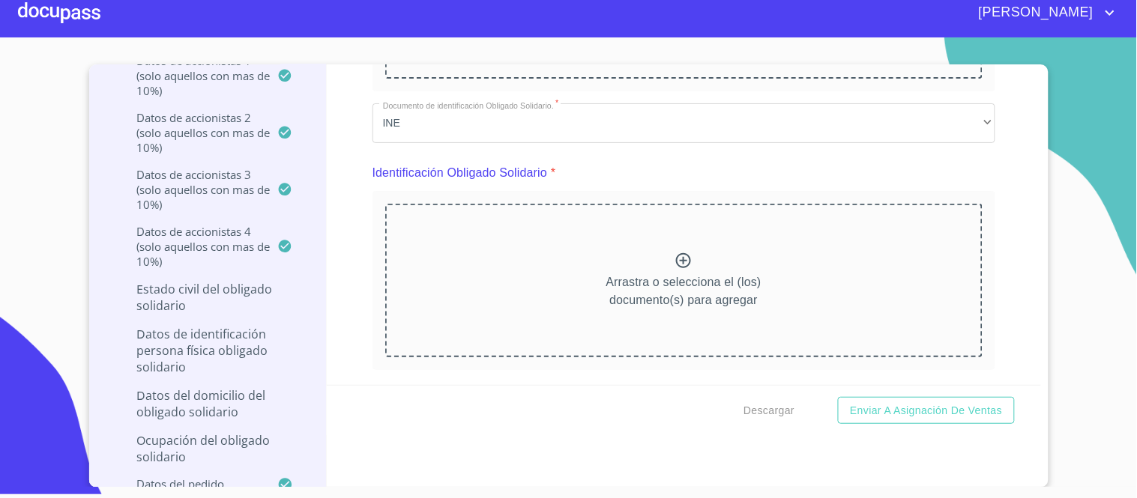
click at [674, 255] on icon at bounding box center [683, 261] width 18 height 18
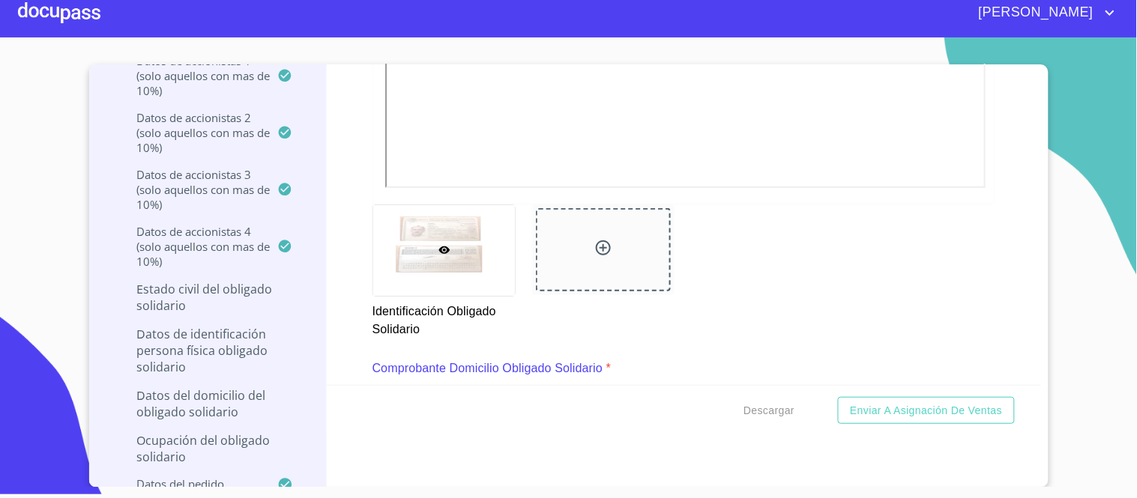
scroll to position [4771, 0]
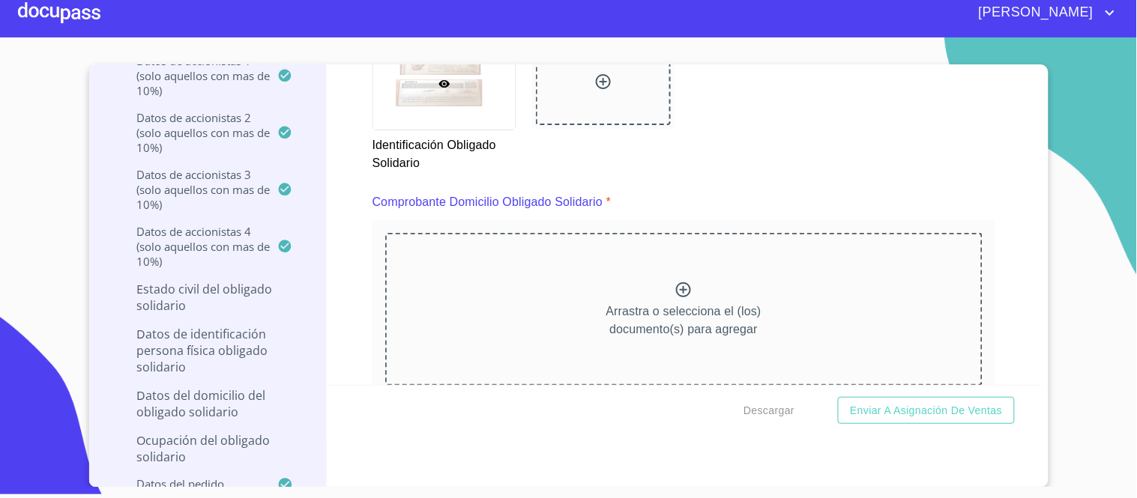
click at [676, 282] on icon at bounding box center [683, 289] width 15 height 15
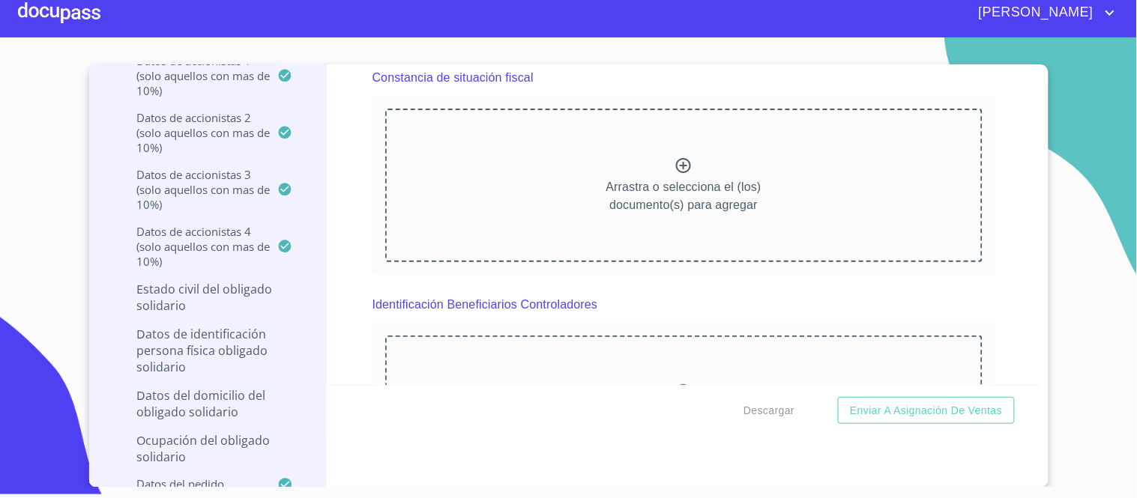
scroll to position [6086, 0]
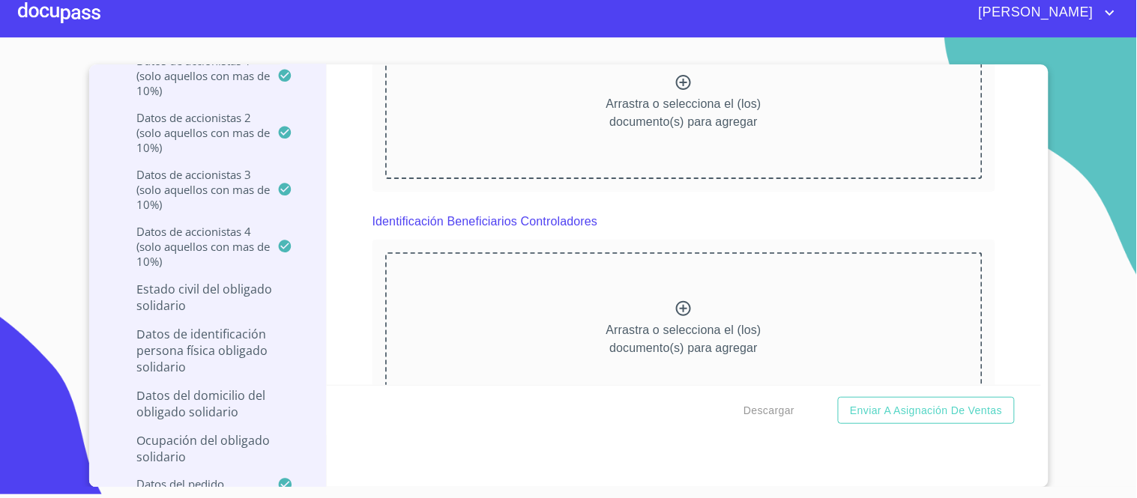
click at [676, 301] on icon at bounding box center [683, 308] width 15 height 15
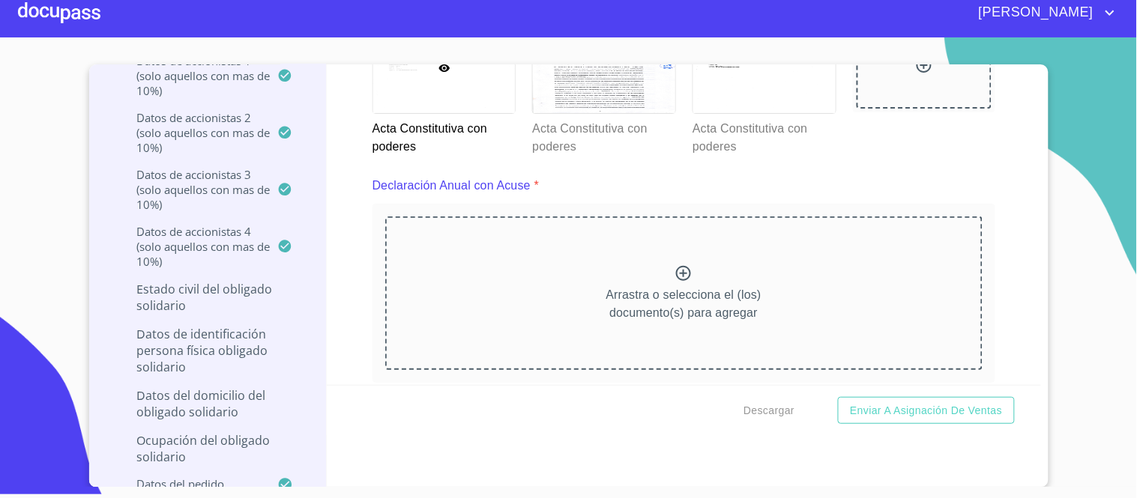
scroll to position [3883, 0]
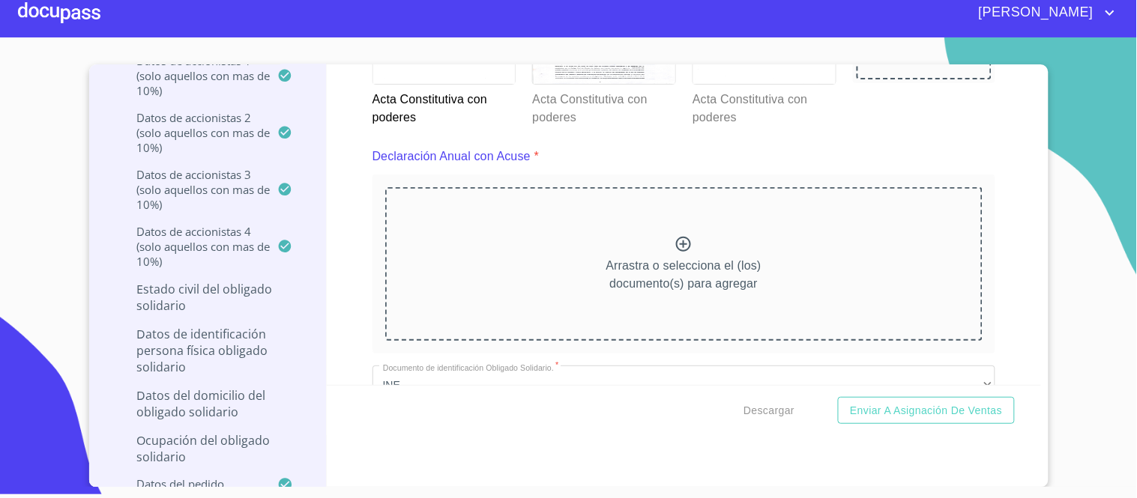
click at [674, 238] on icon at bounding box center [683, 244] width 18 height 18
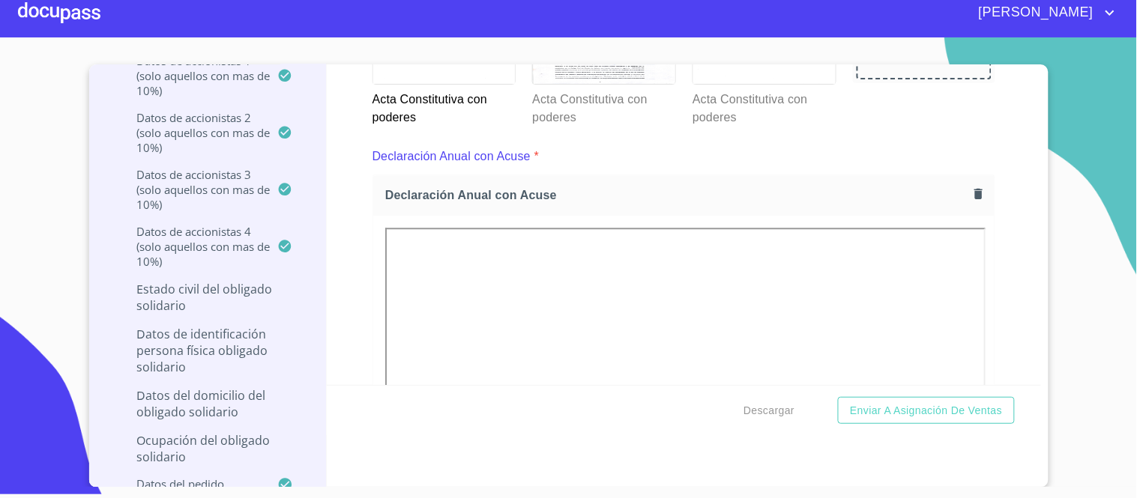
scroll to position [4339, 0]
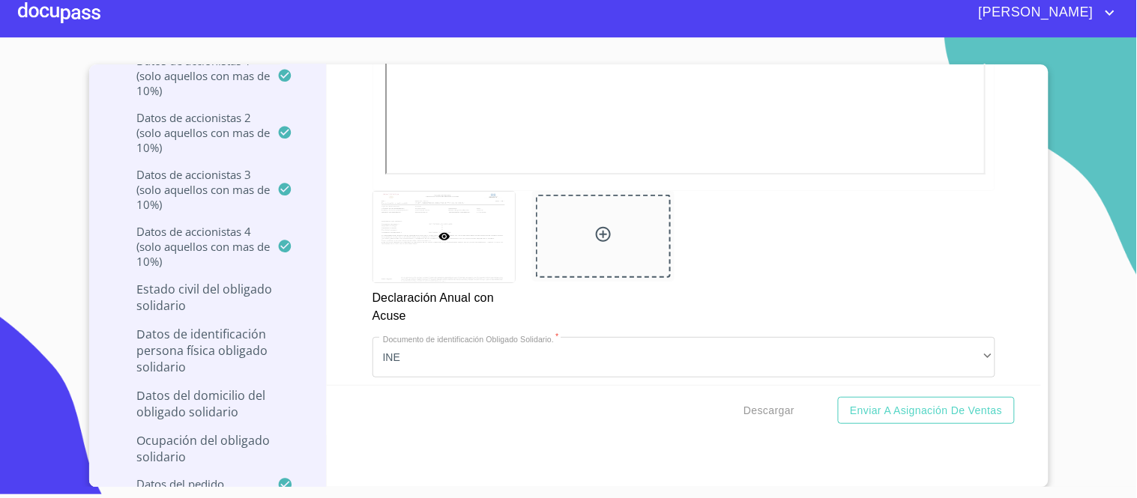
click at [594, 227] on icon at bounding box center [603, 235] width 18 height 18
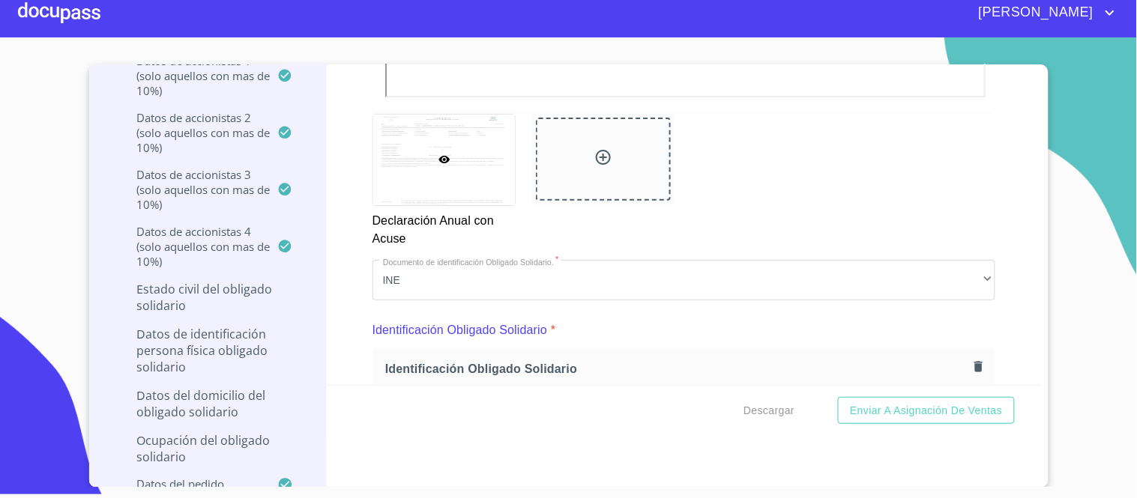
scroll to position [4422, 0]
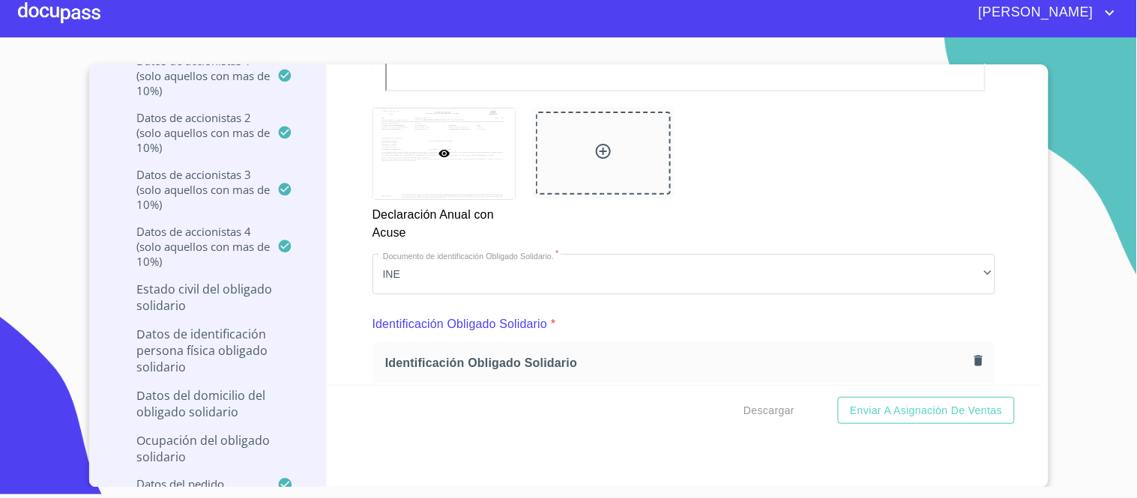
click at [594, 144] on icon at bounding box center [603, 151] width 18 height 18
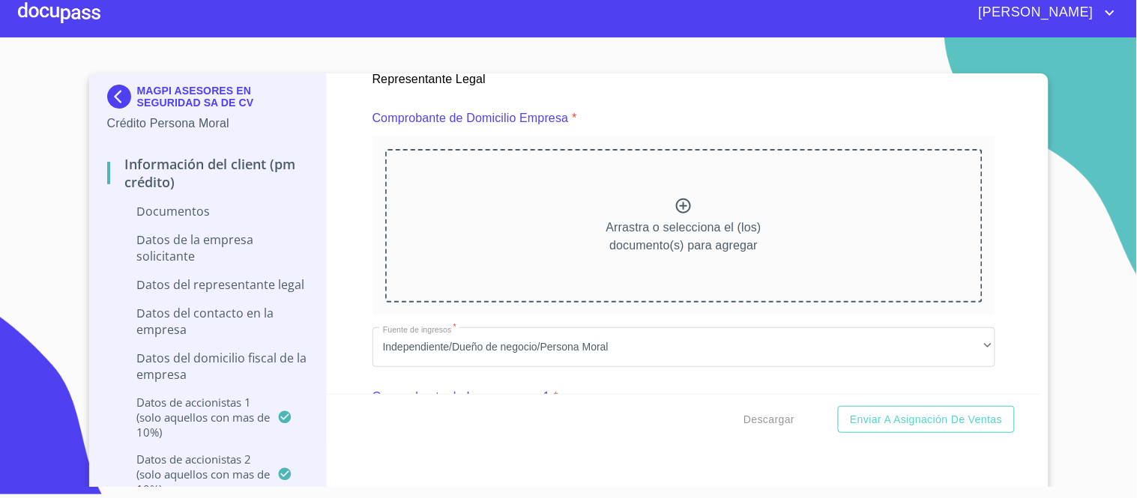
scroll to position [832, 0]
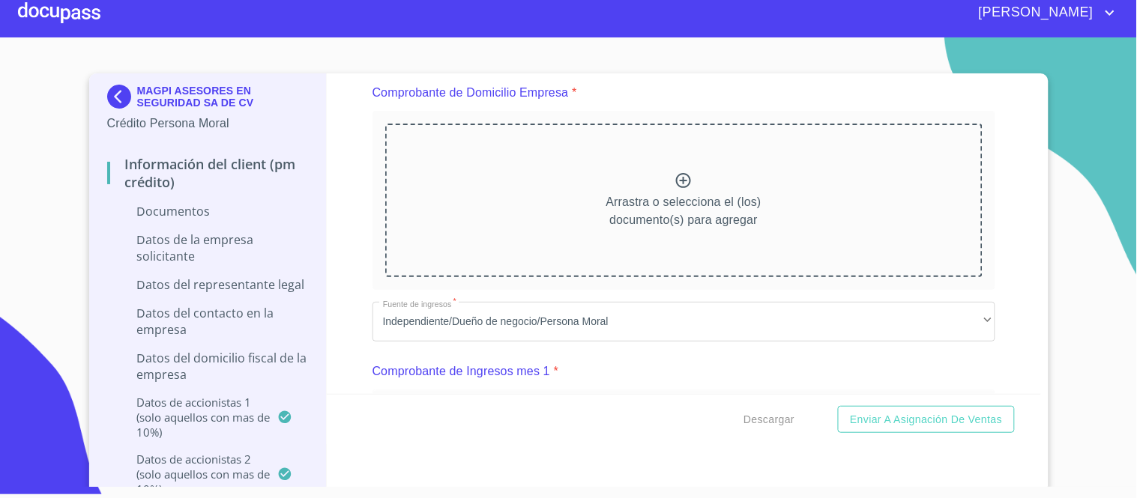
click at [676, 174] on icon at bounding box center [683, 180] width 15 height 15
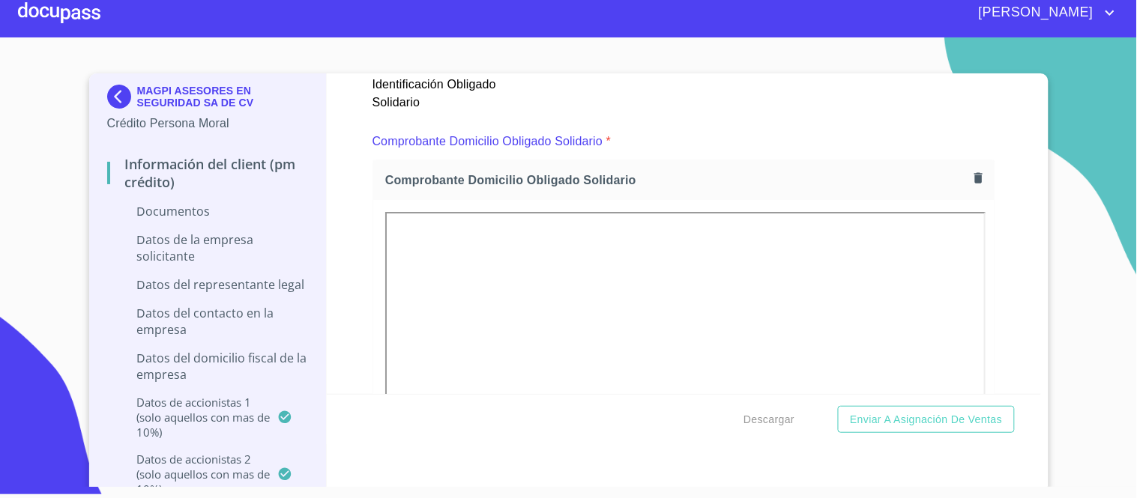
scroll to position [5690, 0]
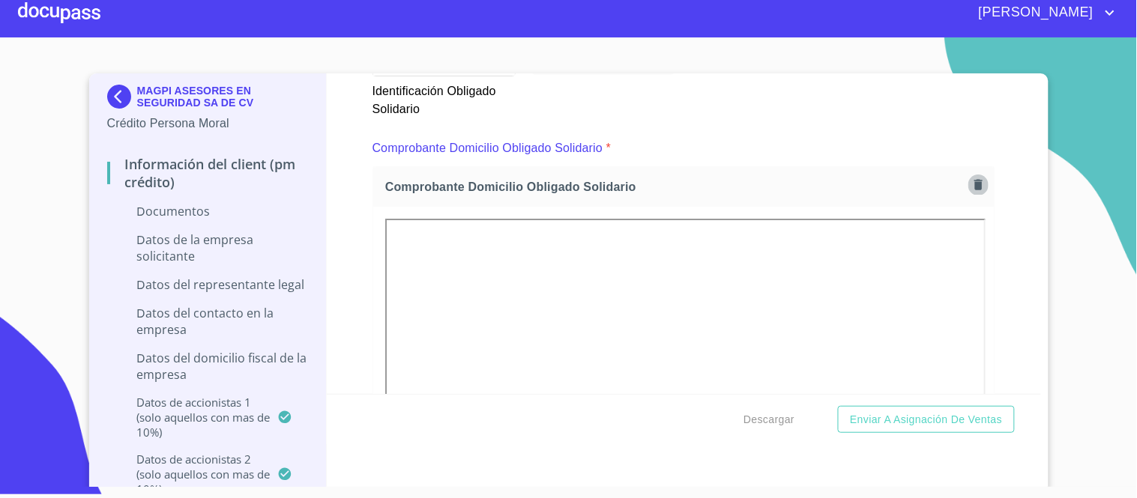
click at [974, 179] on icon "button" at bounding box center [978, 184] width 8 height 10
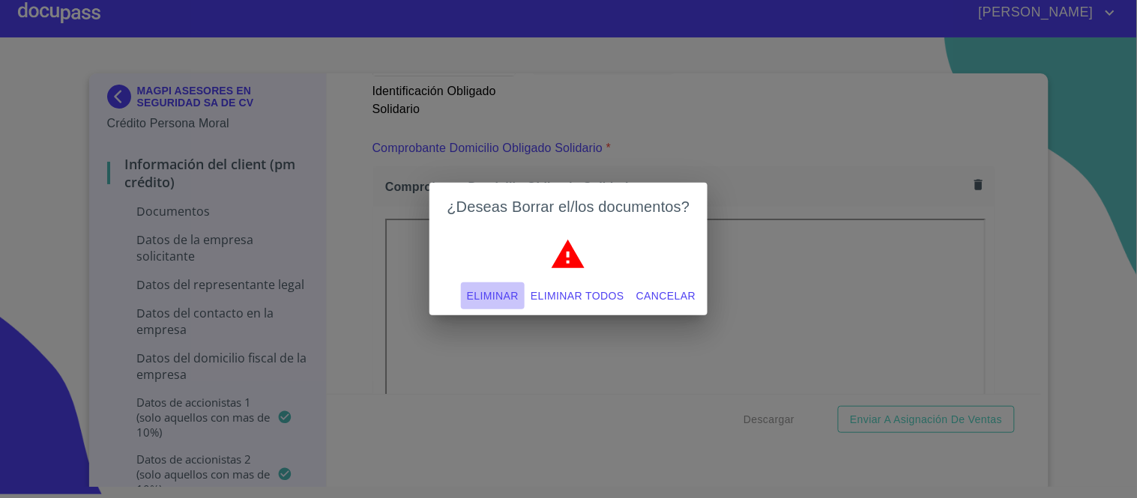
click at [498, 294] on span "Eliminar" at bounding box center [493, 296] width 52 height 19
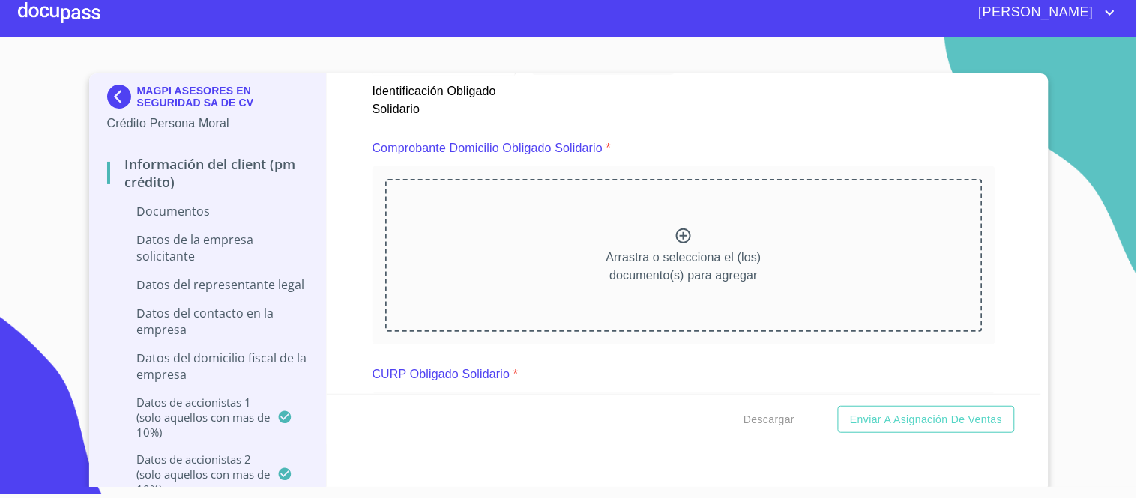
click at [674, 227] on icon at bounding box center [683, 236] width 18 height 18
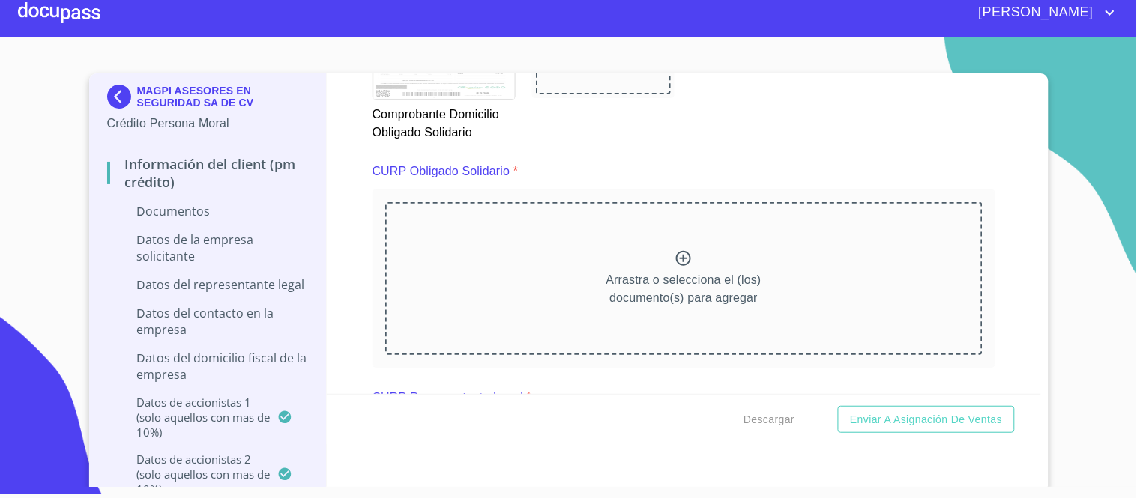
scroll to position [6239, 0]
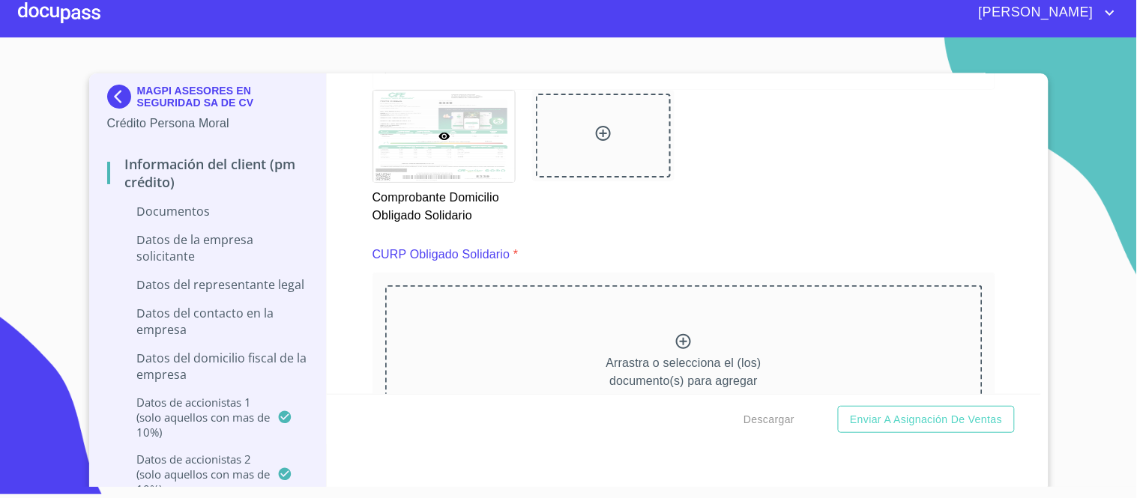
click at [676, 334] on icon at bounding box center [683, 341] width 15 height 15
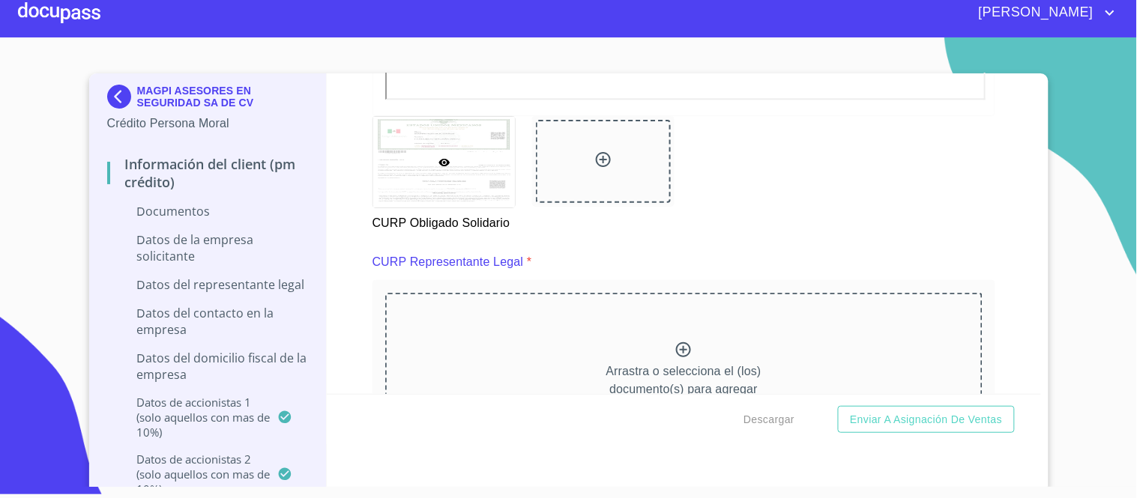
scroll to position [6879, 0]
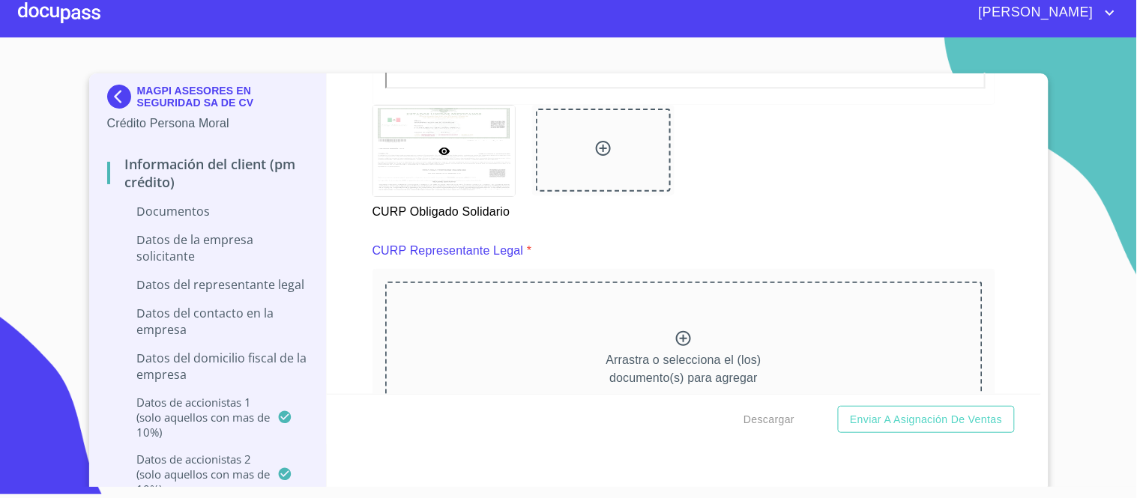
click at [676, 331] on icon at bounding box center [683, 338] width 15 height 15
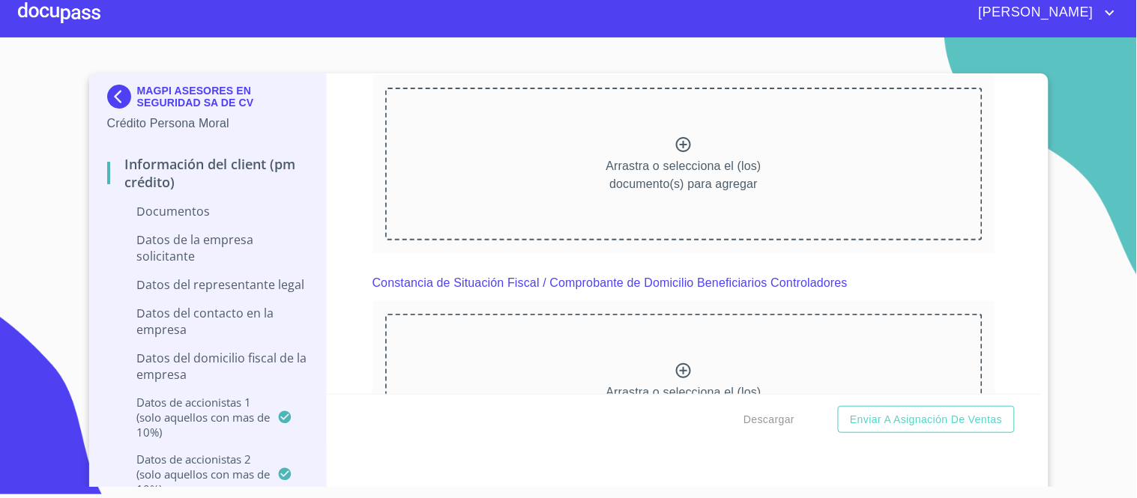
scroll to position [8460, 0]
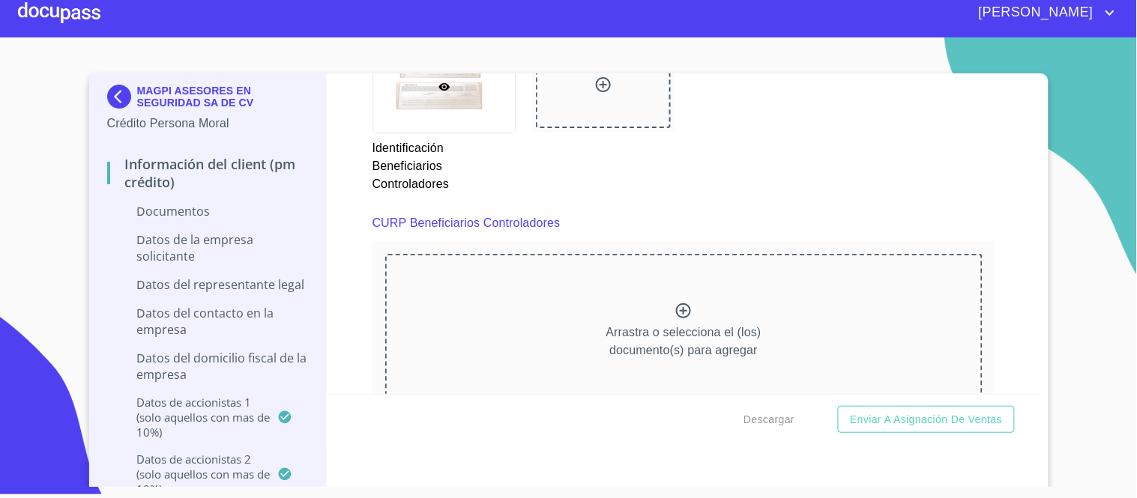
click at [674, 302] on icon at bounding box center [683, 311] width 18 height 18
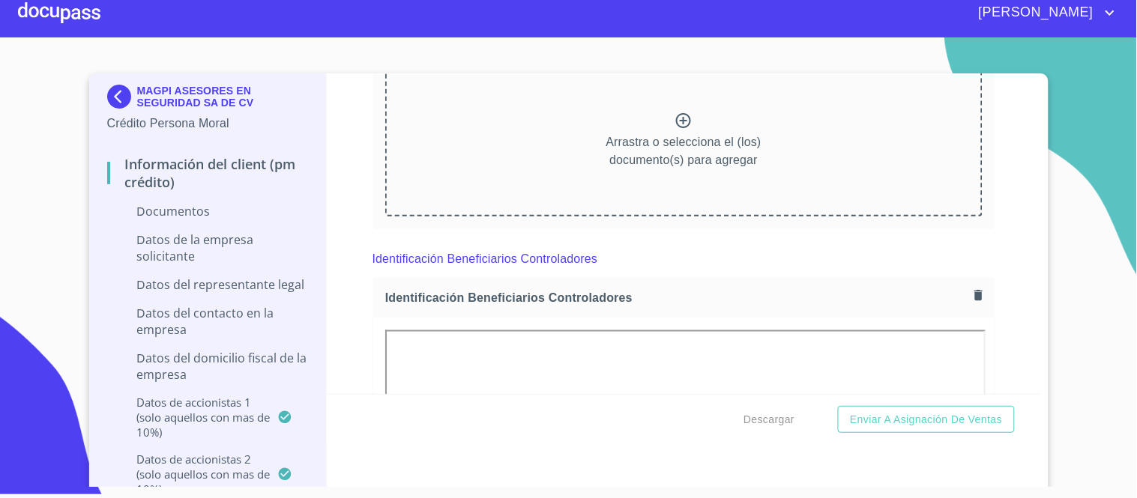
scroll to position [7169, 0]
